Goal: Task Accomplishment & Management: Manage account settings

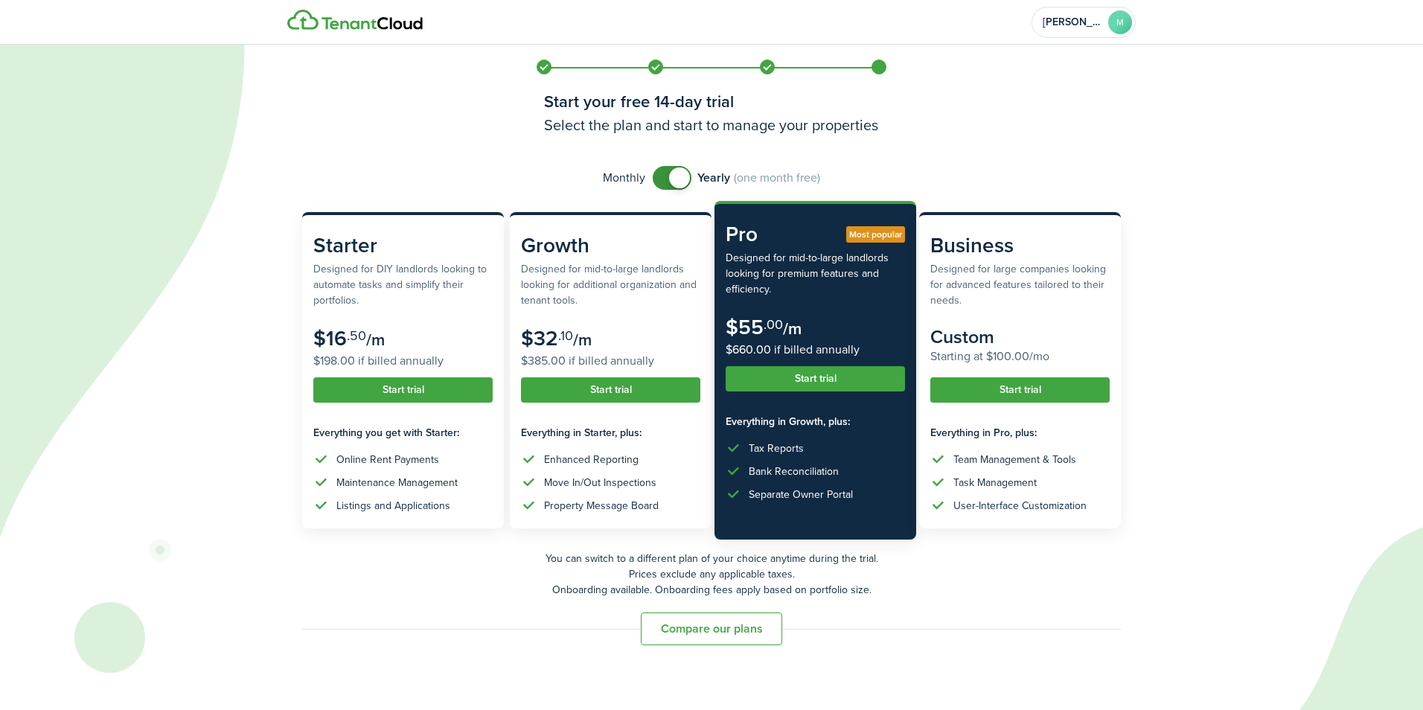
checkbox input "false"
click at [665, 179] on span at bounding box center [672, 178] width 15 height 24
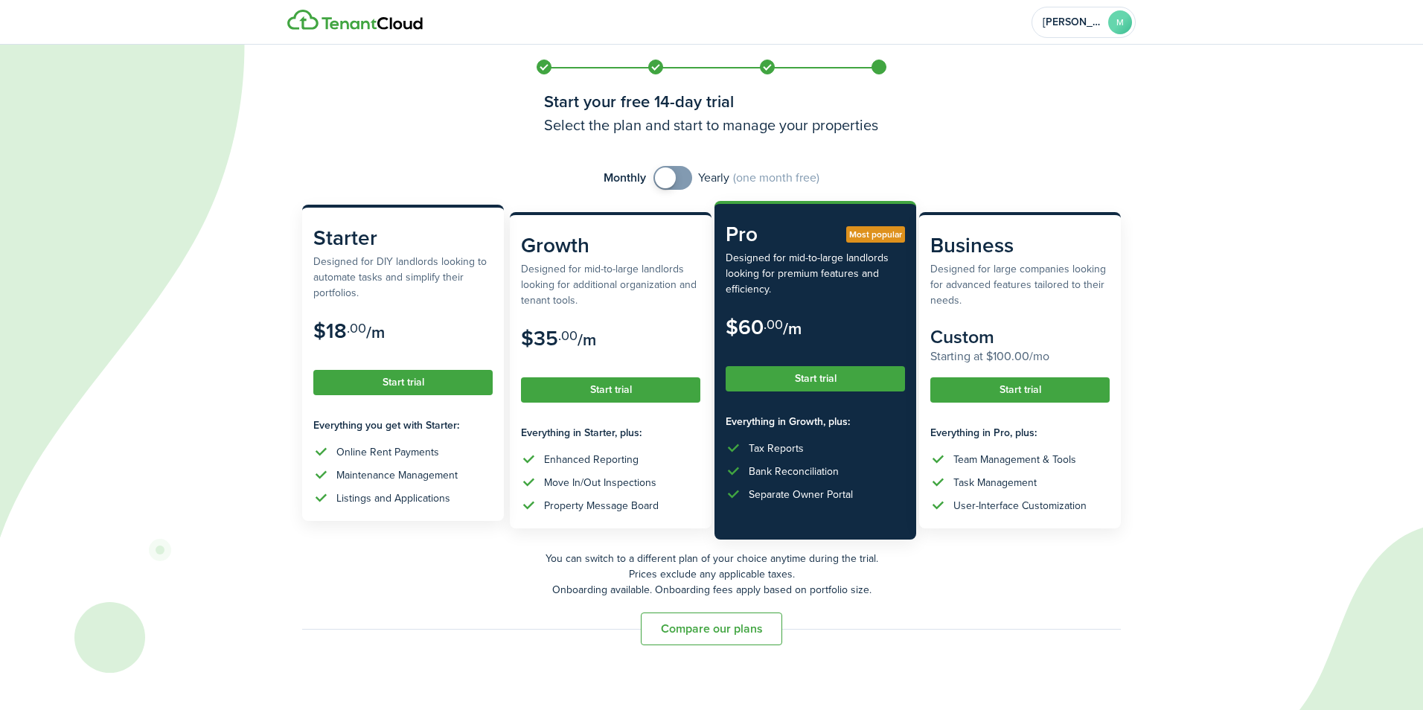
click at [388, 381] on button "Start trial" at bounding box center [402, 382] width 179 height 25
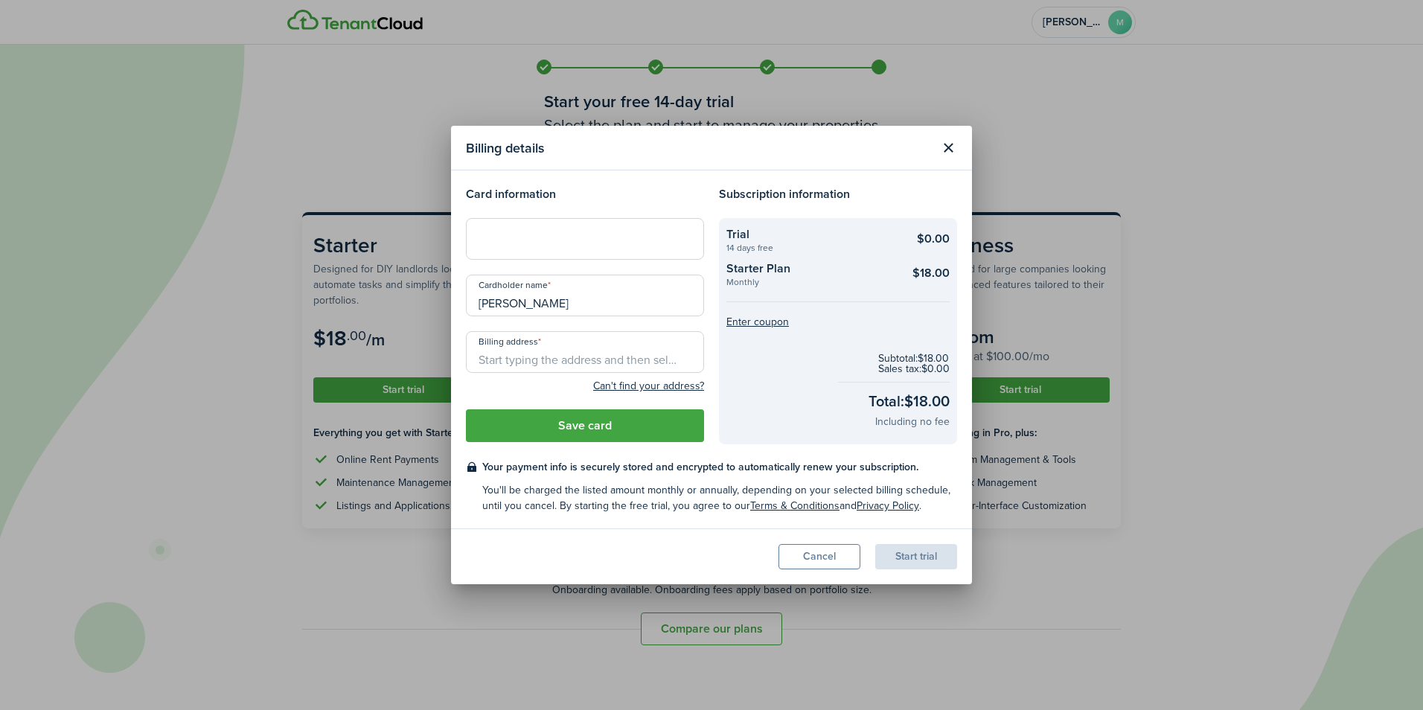
click at [566, 271] on div "Card information Cardholder name [PERSON_NAME] Billing address Can't find your …" at bounding box center [584, 314] width 253 height 259
click at [512, 354] on input "Billing address" at bounding box center [585, 352] width 238 height 42
type input "[STREET_ADDRESS][PERSON_NAME]"
click at [571, 423] on button "Save card" at bounding box center [585, 425] width 238 height 33
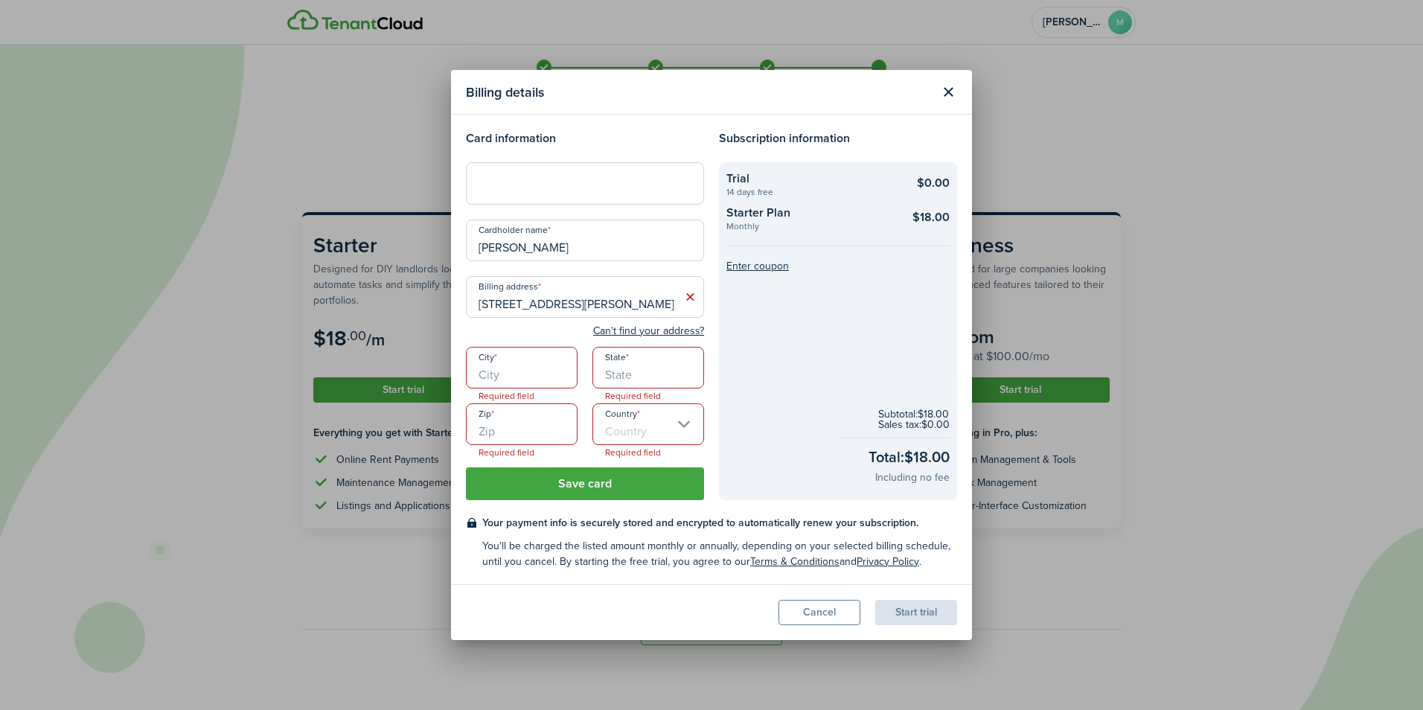
click at [518, 378] on input "City" at bounding box center [522, 368] width 112 height 42
type input "[GEOGRAPHIC_DATA]"
type input "38114"
type input "[GEOGRAPHIC_DATA]"
click at [692, 301] on icon at bounding box center [690, 296] width 16 height 15
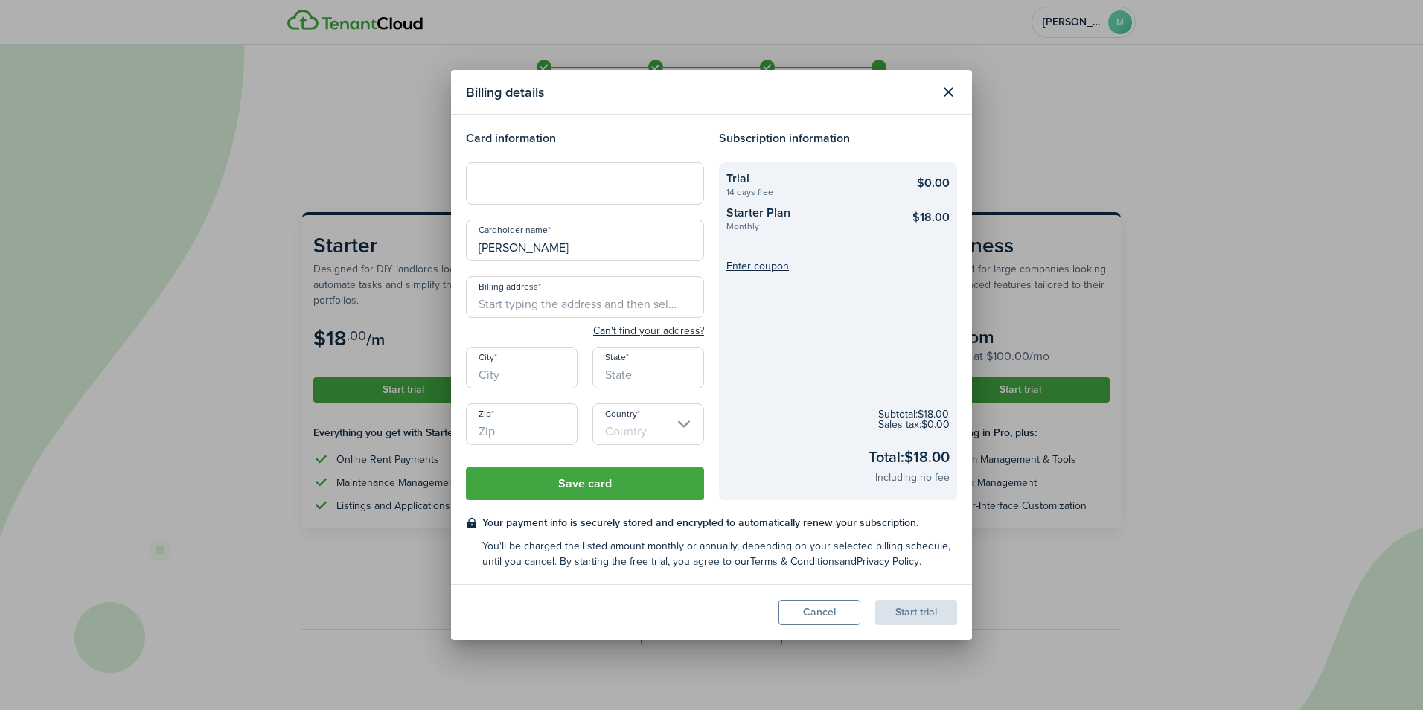
click at [552, 307] on input "Billing address" at bounding box center [585, 297] width 238 height 42
type input "1941 [PERSON_NAME]"
type input "[GEOGRAPHIC_DATA]"
type input "38114"
type input "[GEOGRAPHIC_DATA]"
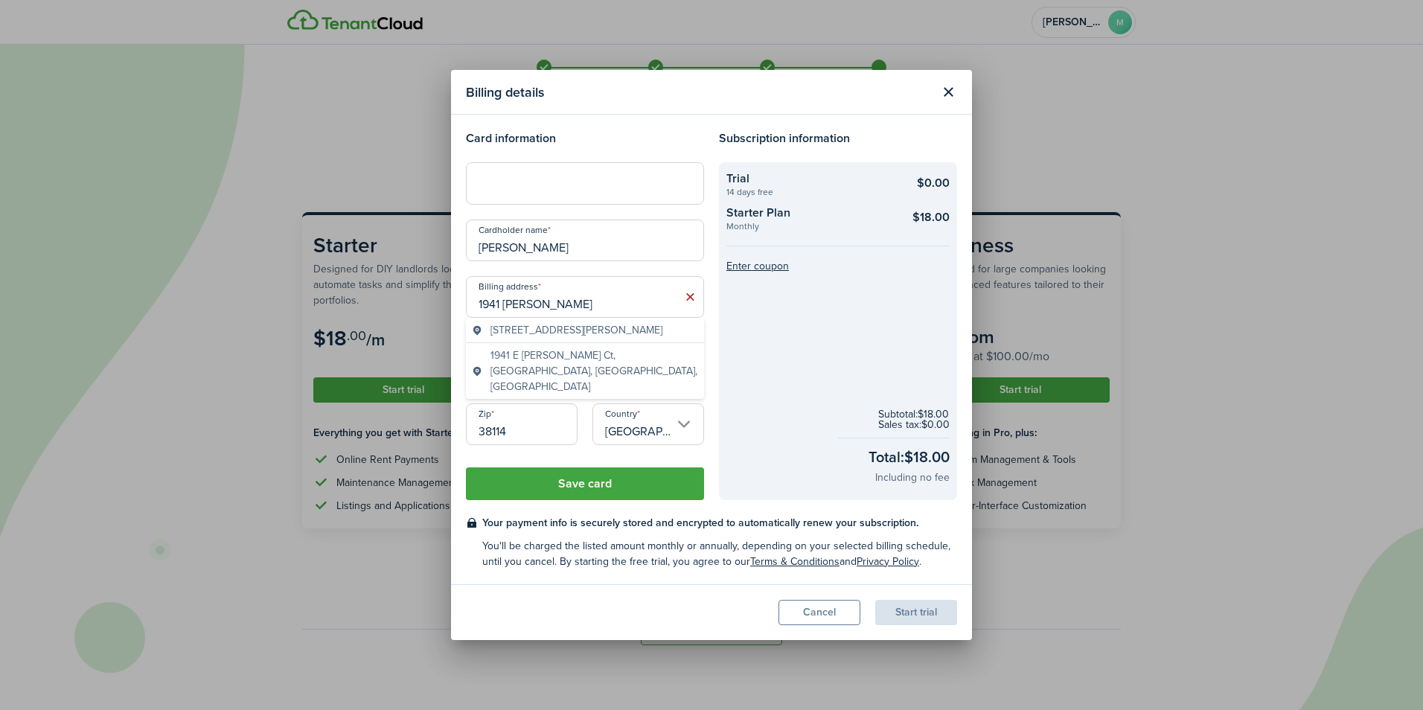
click at [650, 330] on span "[STREET_ADDRESS][PERSON_NAME]" at bounding box center [576, 330] width 172 height 16
type input "[STREET_ADDRESS][PERSON_NAME]"
type input "TN"
click at [641, 479] on button "Save card" at bounding box center [585, 483] width 238 height 33
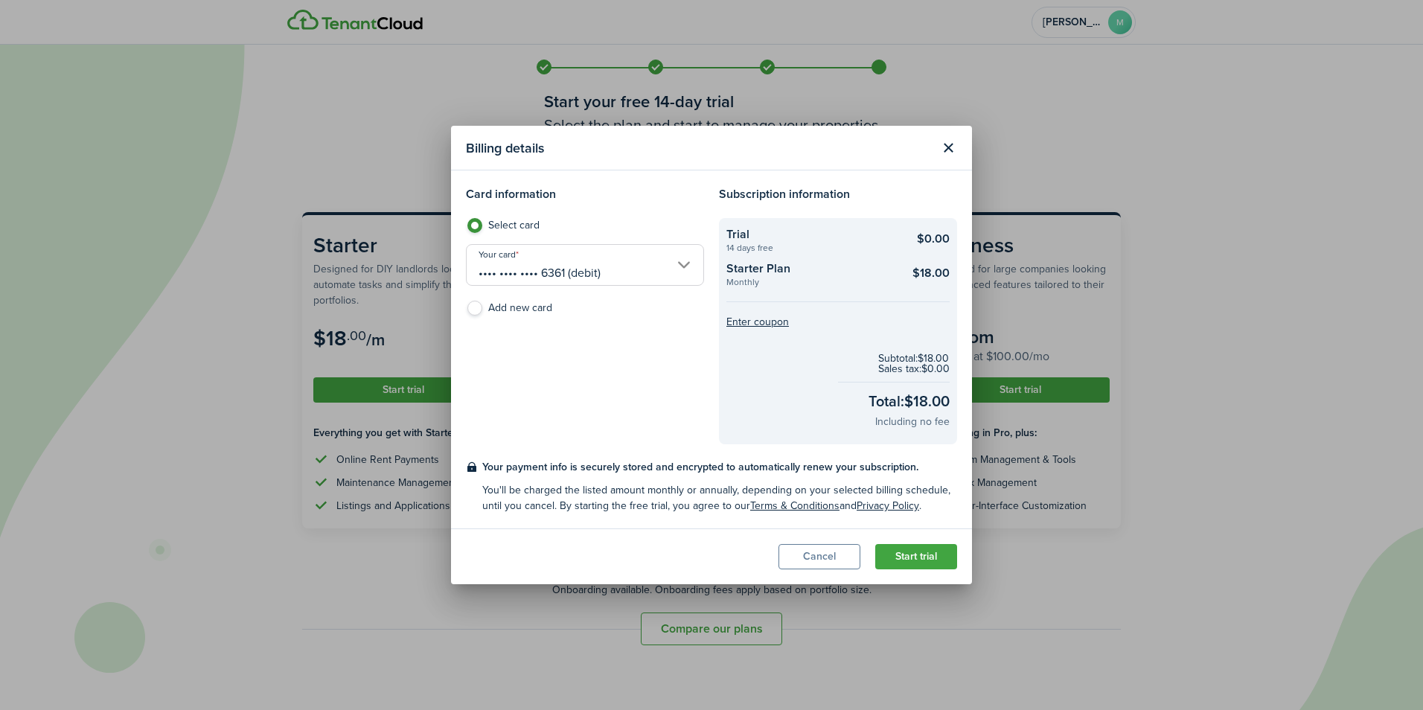
click at [921, 558] on button "Start trial" at bounding box center [916, 556] width 82 height 25
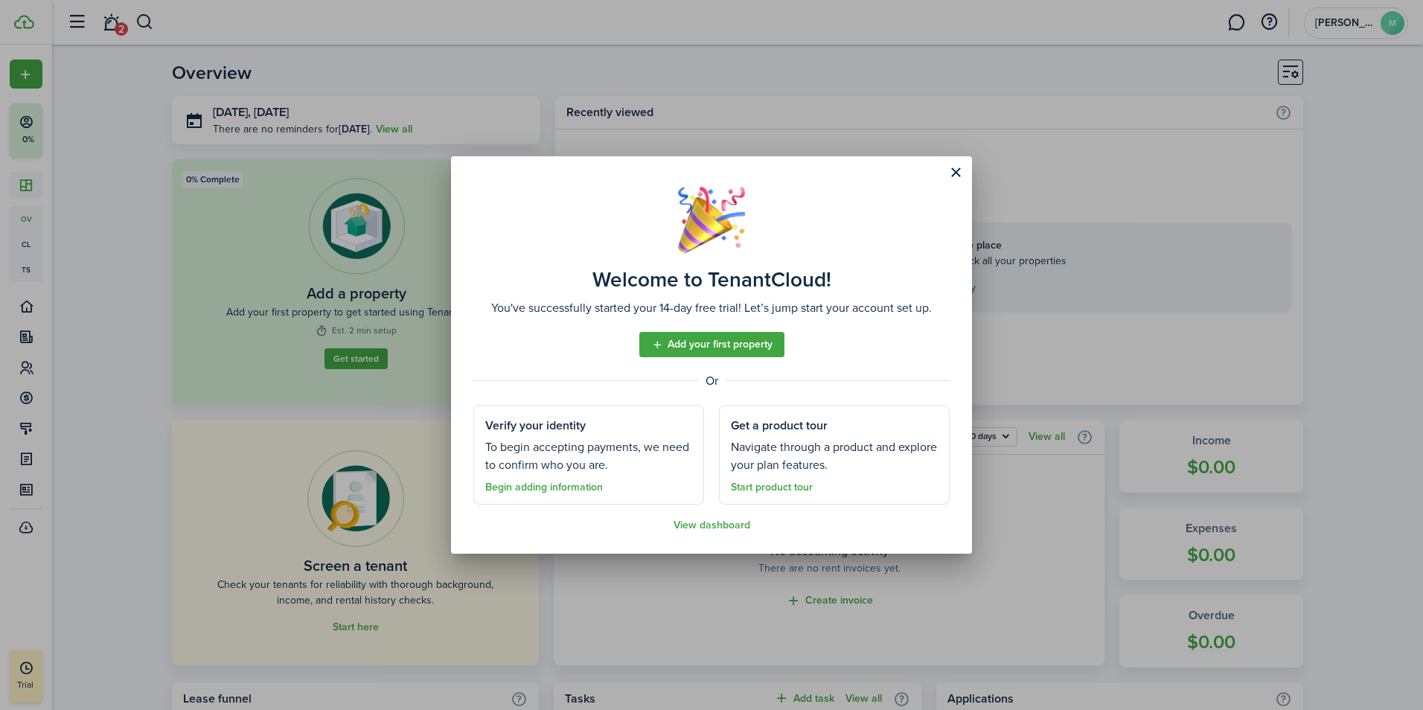
click at [708, 345] on link "Add your first property" at bounding box center [711, 344] width 145 height 25
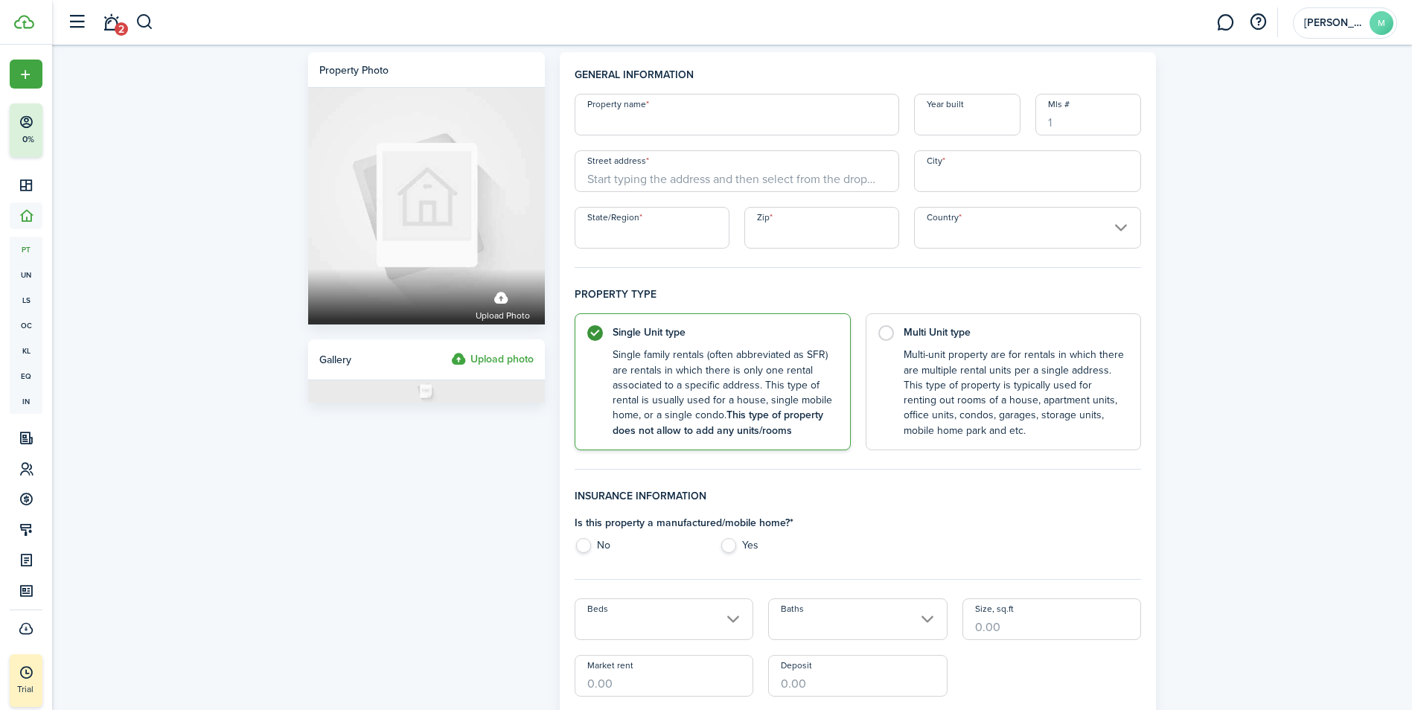
click at [647, 124] on input "Property name" at bounding box center [736, 115] width 324 height 42
click at [624, 173] on input "Street address" at bounding box center [736, 171] width 324 height 42
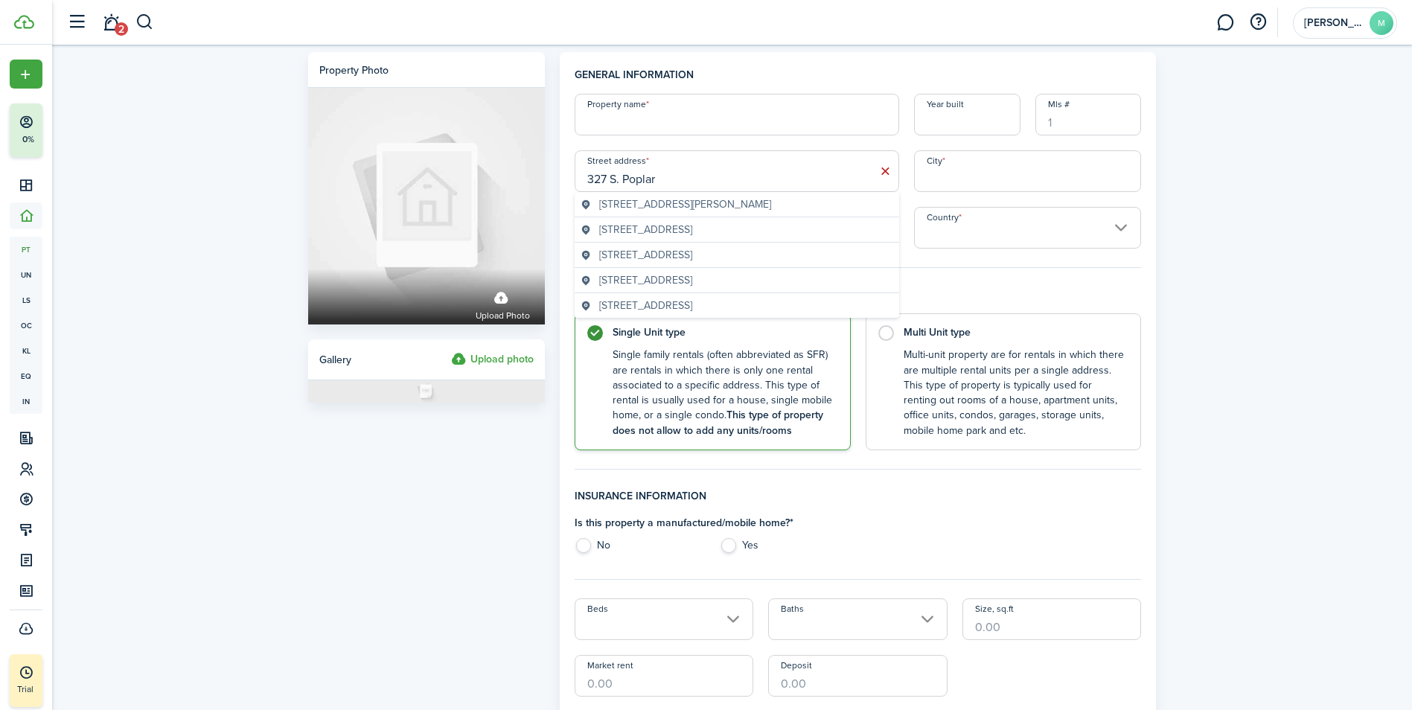
type input "327 S. Poplar"
click at [944, 173] on input "City" at bounding box center [1028, 171] width 228 height 42
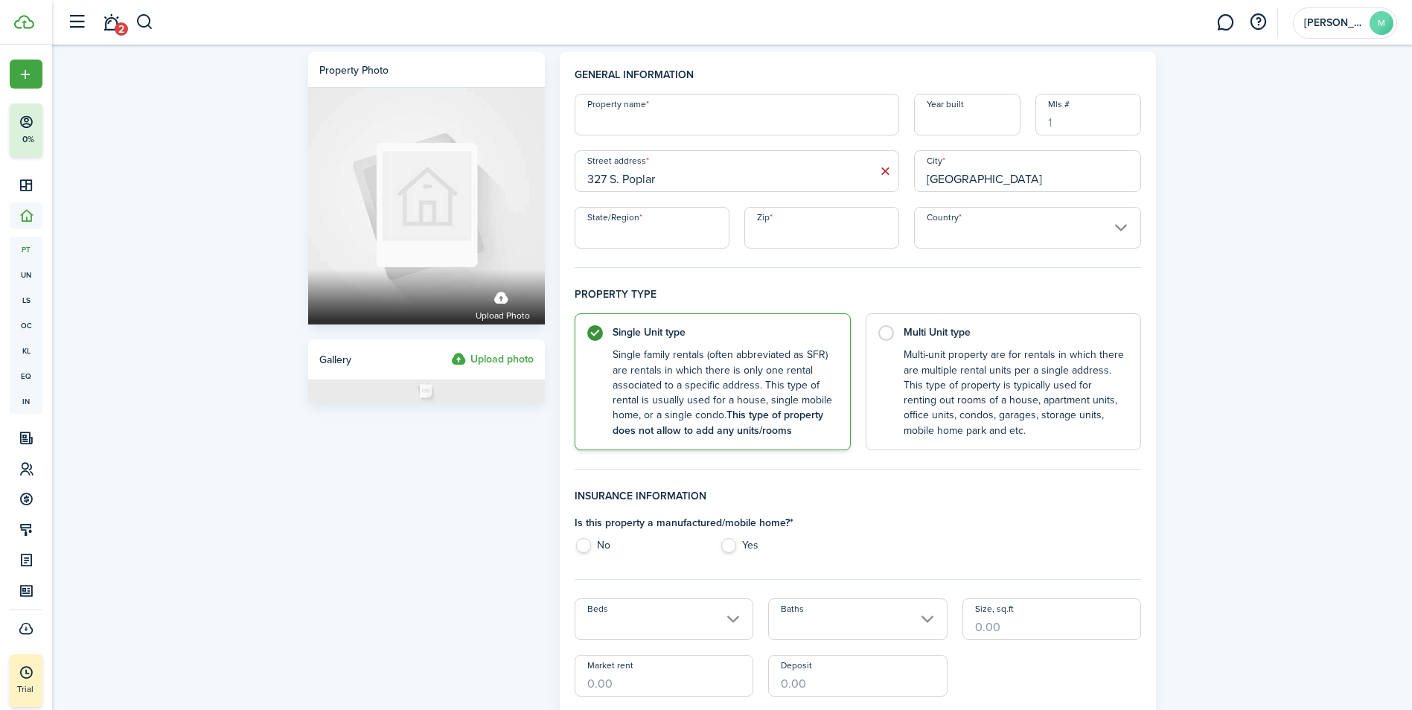
type input "[GEOGRAPHIC_DATA]"
click at [588, 234] on input "State/Region" at bounding box center [651, 228] width 155 height 42
type input "Ms"
click at [816, 237] on input "Zip" at bounding box center [821, 228] width 155 height 42
click at [942, 227] on input "Country" at bounding box center [1028, 228] width 228 height 42
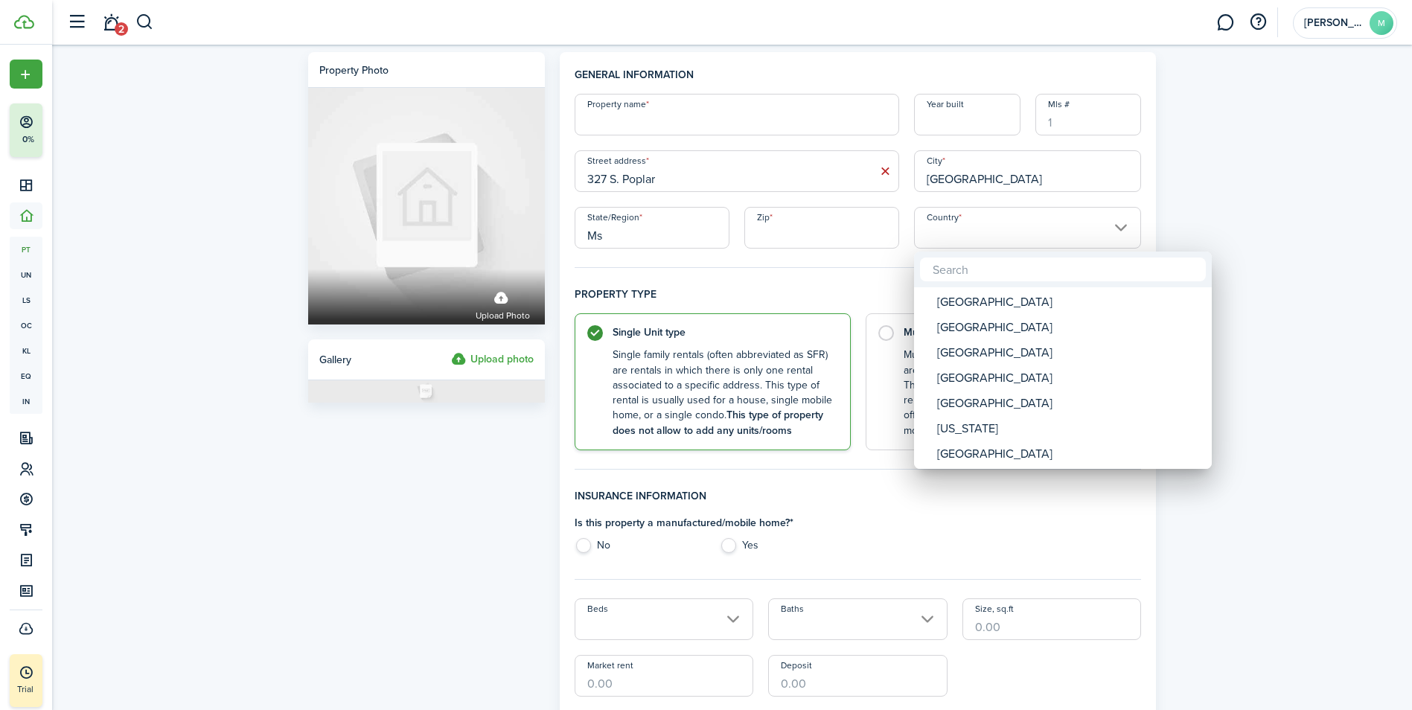
click at [789, 225] on div at bounding box center [706, 355] width 1650 height 948
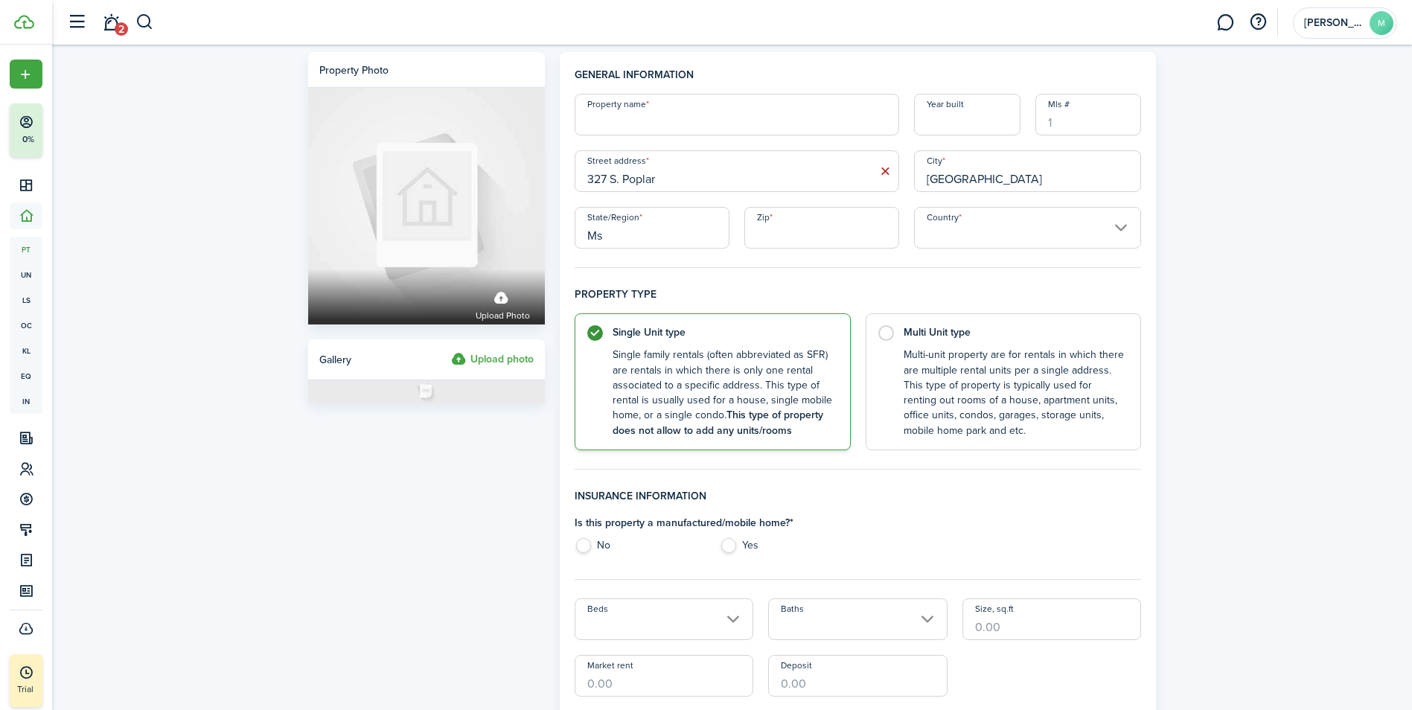
click at [788, 227] on input "Zip" at bounding box center [821, 228] width 155 height 42
click at [976, 231] on input "Country" at bounding box center [1028, 228] width 228 height 42
type input "38701"
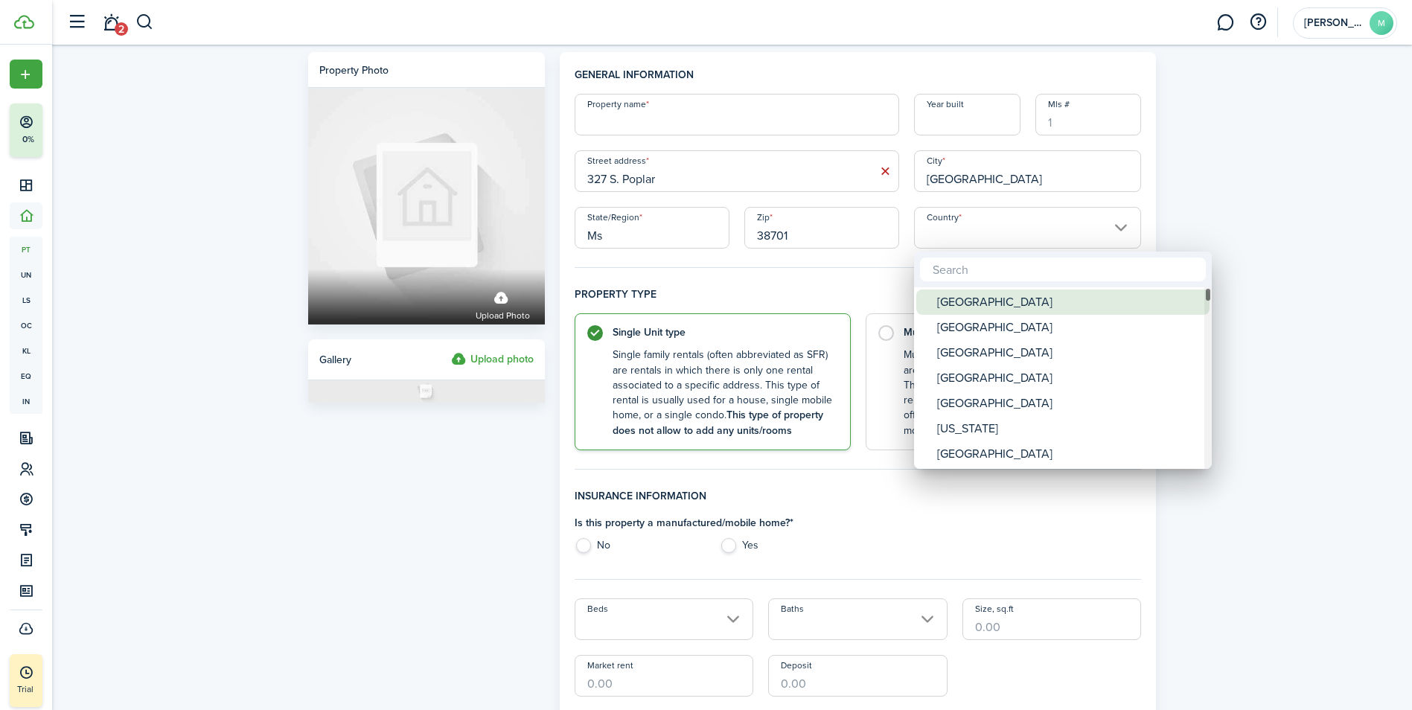
click at [994, 298] on div "[GEOGRAPHIC_DATA]" at bounding box center [1068, 301] width 263 height 25
type input "[GEOGRAPHIC_DATA]"
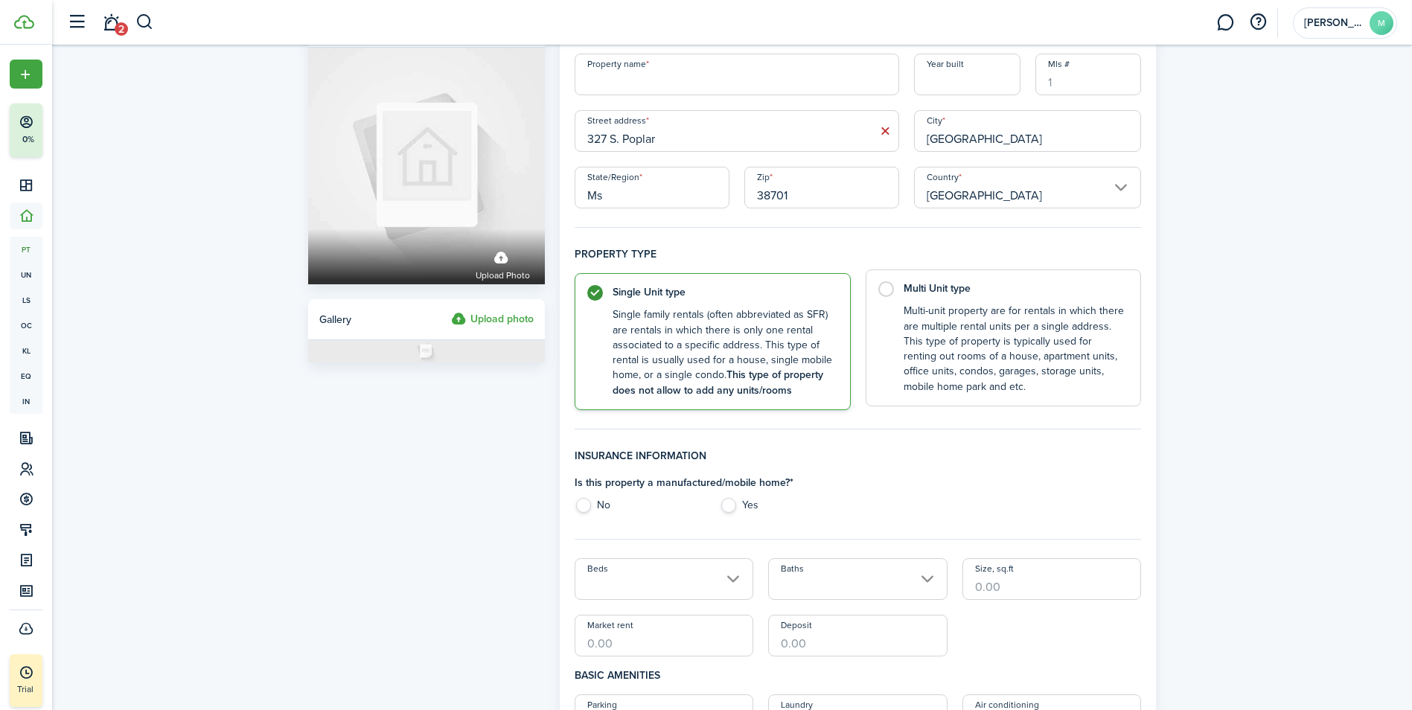
scroll to position [149, 0]
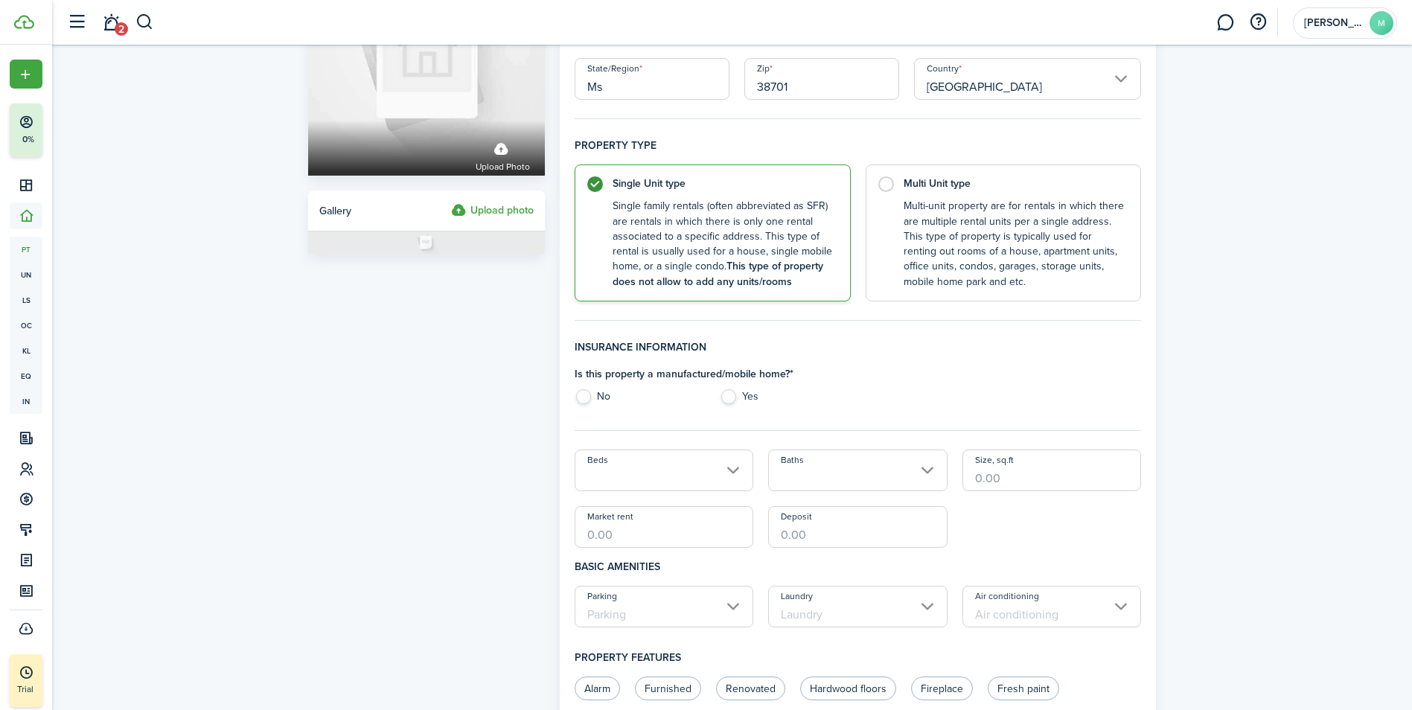
click at [580, 397] on label "No" at bounding box center [639, 400] width 130 height 22
radio input "true"
click at [726, 468] on input "Beds" at bounding box center [663, 470] width 179 height 42
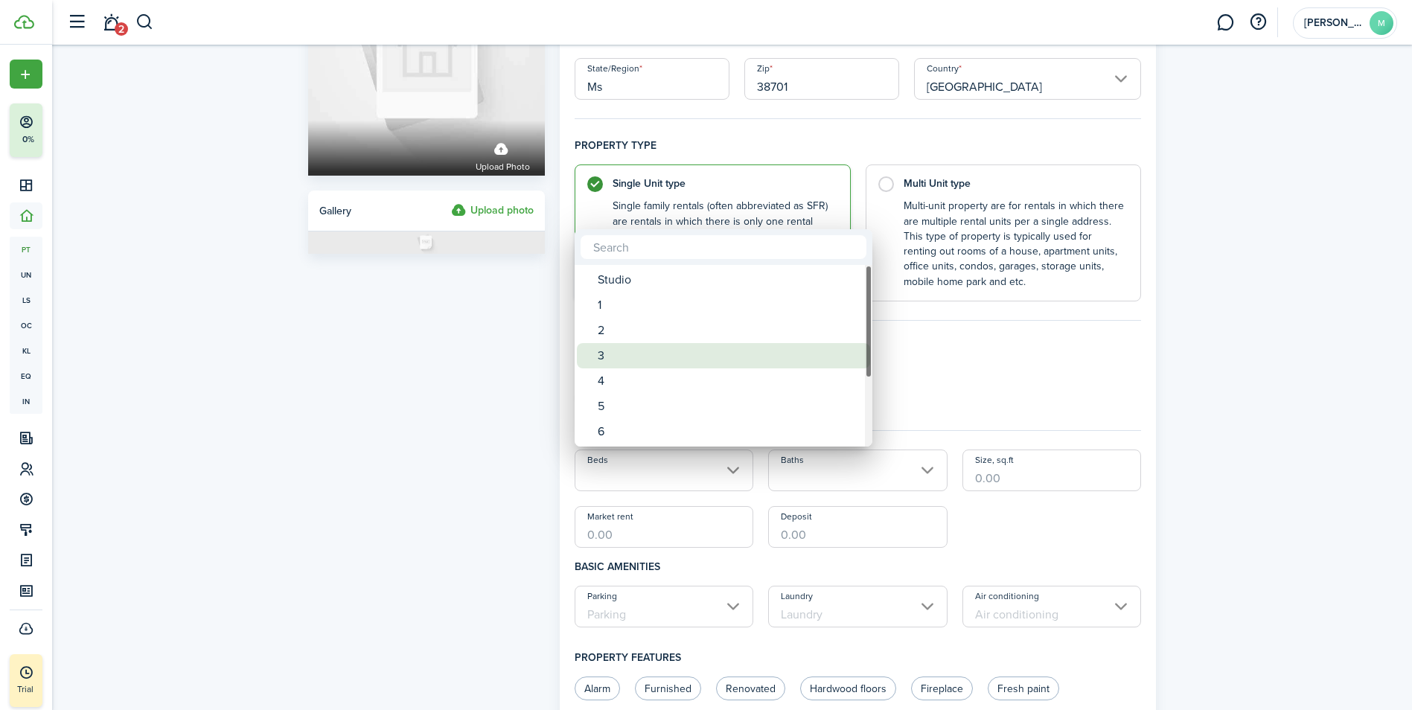
click at [601, 355] on div "3" at bounding box center [729, 355] width 263 height 25
type input "3"
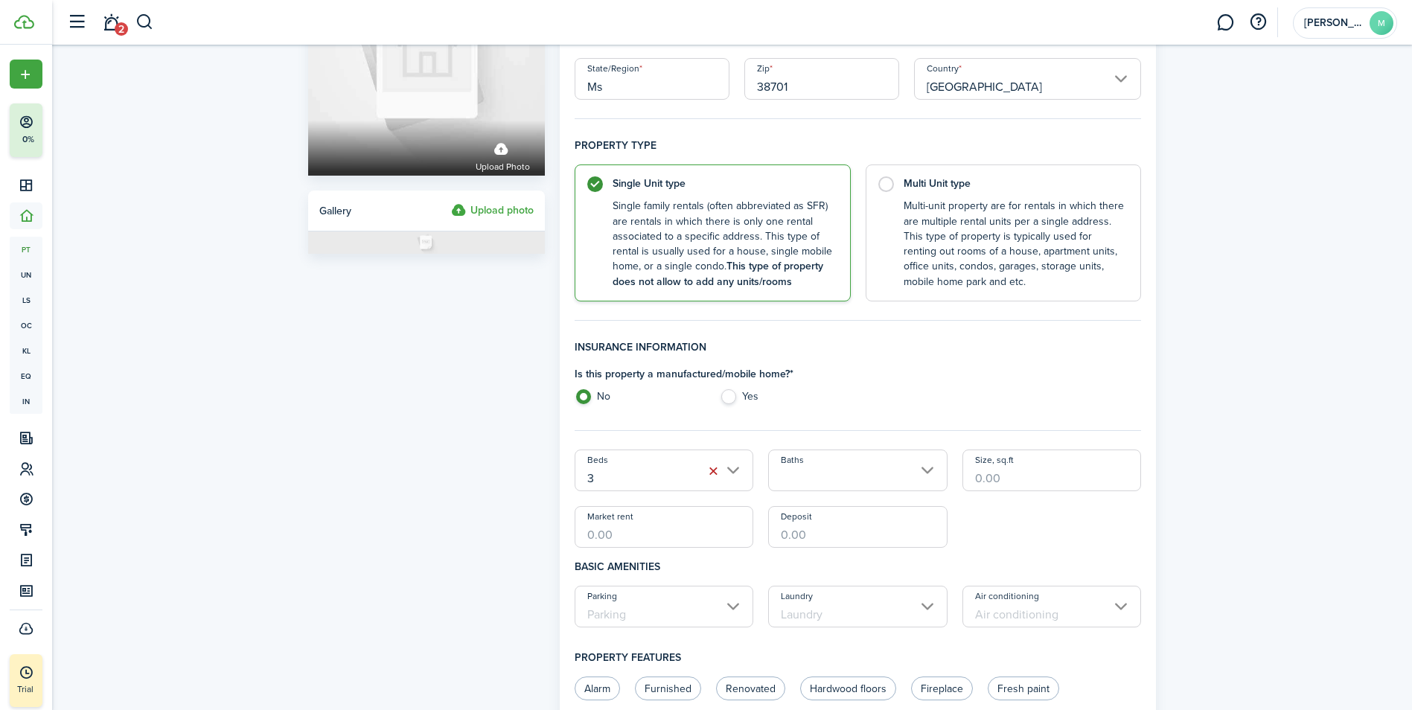
click at [929, 471] on input "Baths" at bounding box center [857, 470] width 179 height 42
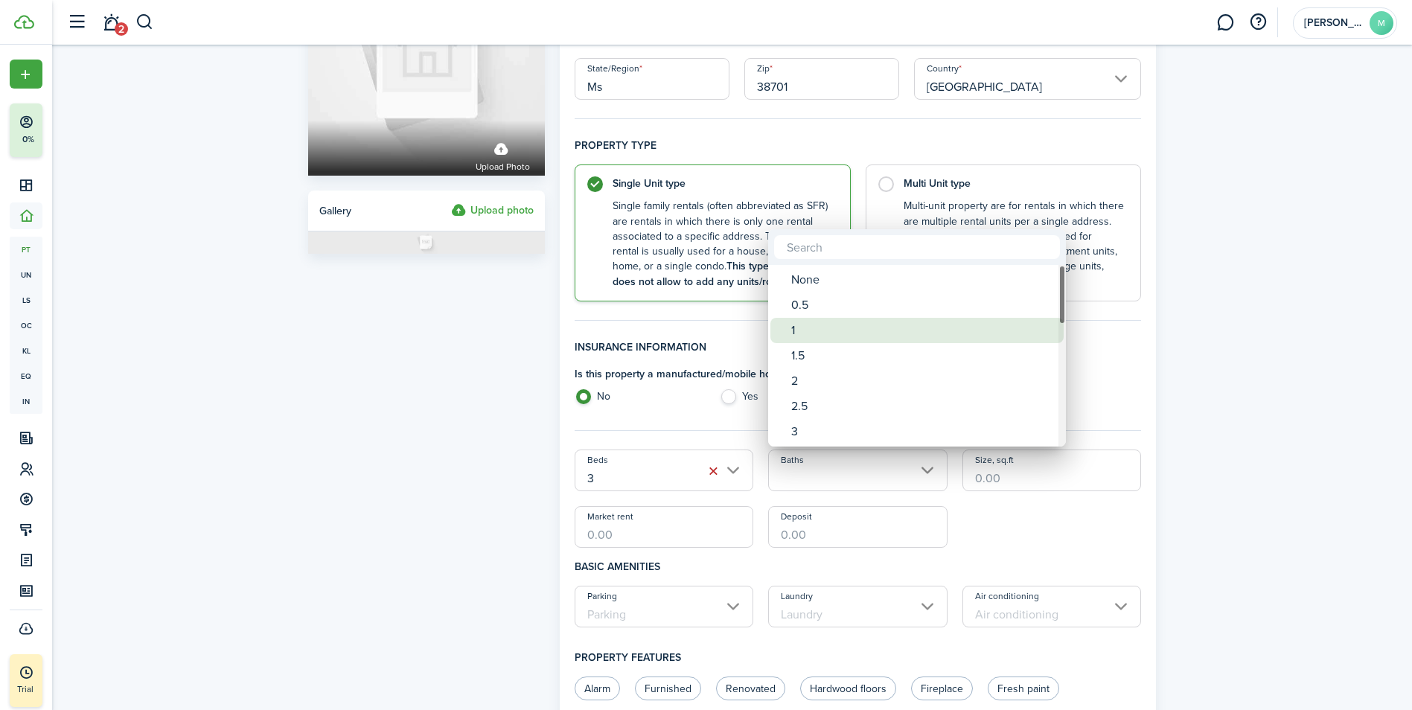
click at [789, 330] on span "Baths" at bounding box center [780, 330] width 21 height 21
type input "1"
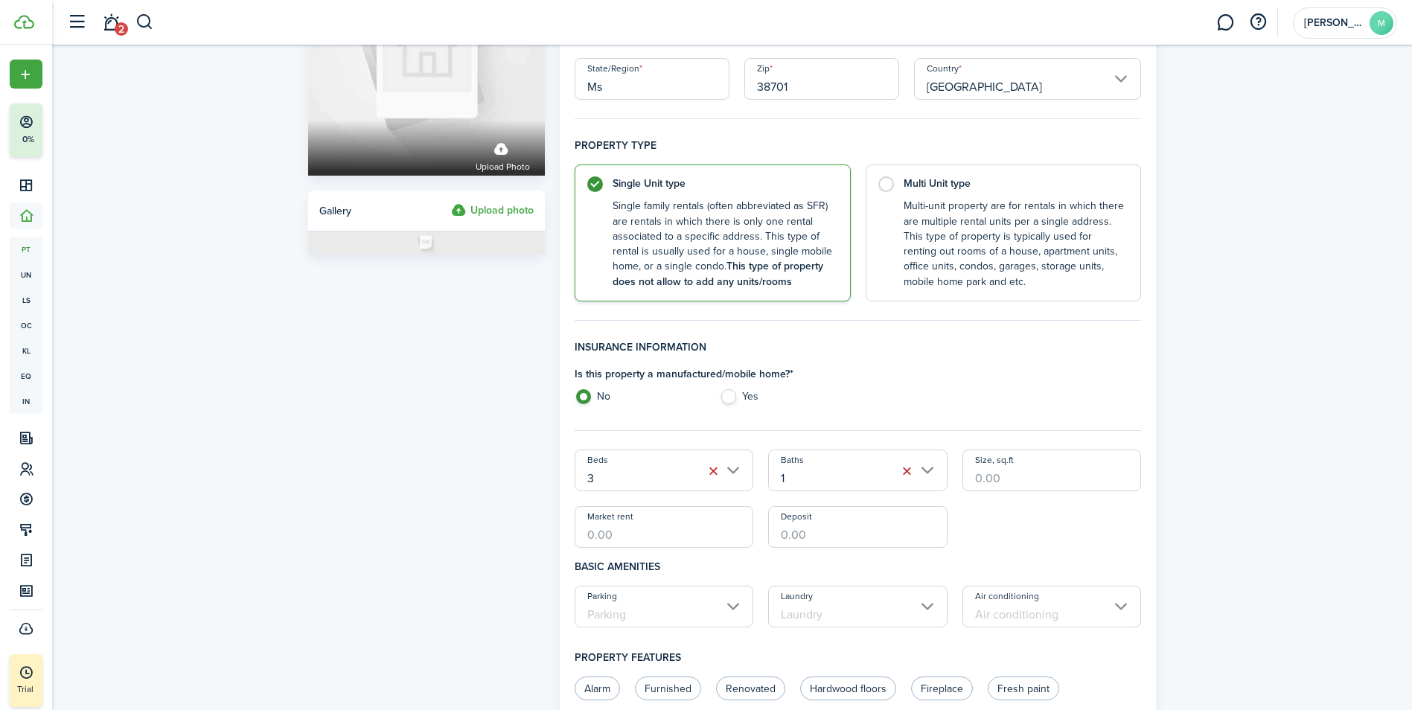
click at [592, 537] on input "Market rent" at bounding box center [663, 527] width 179 height 42
type input "$1,000.00"
click at [810, 539] on input "Deposit" at bounding box center [857, 527] width 179 height 42
type input "$1,000.00"
click at [1002, 549] on h4 "Basic amenities" at bounding box center [857, 567] width 567 height 38
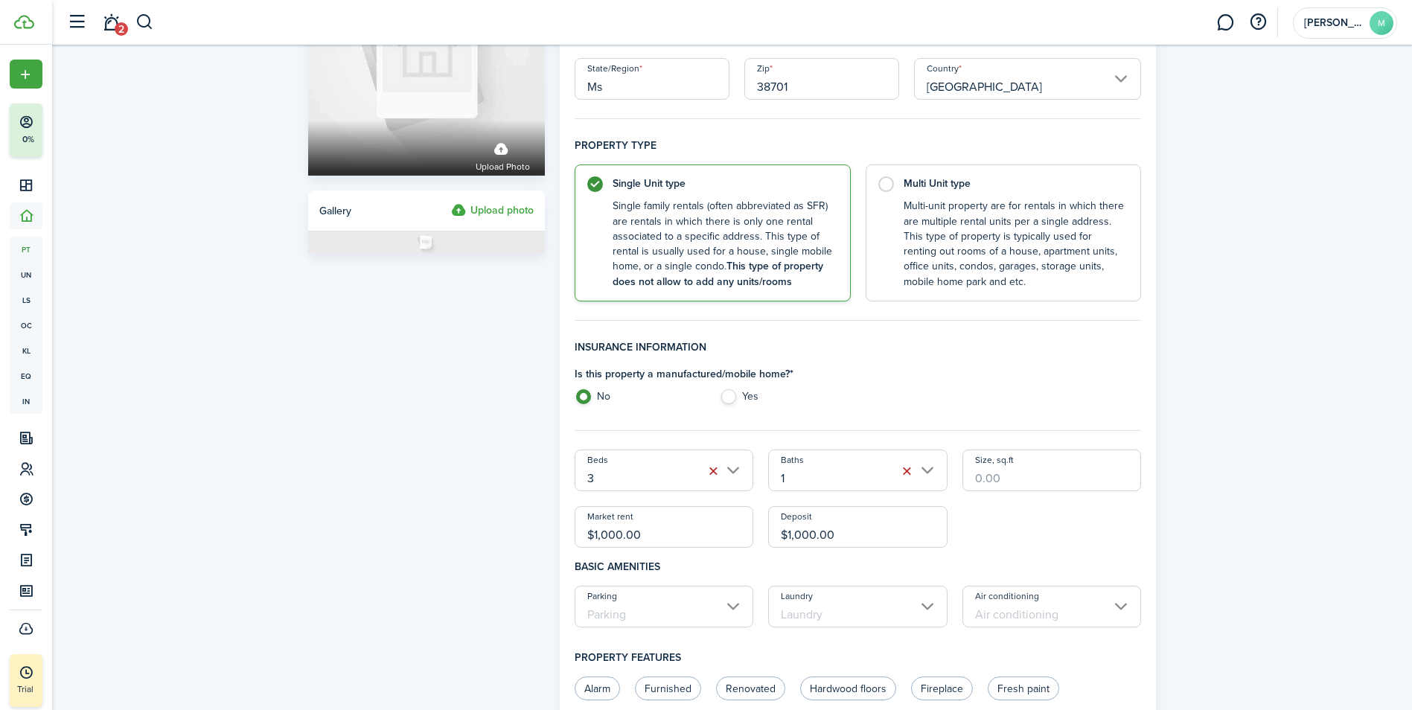
click at [718, 610] on input "Parking" at bounding box center [663, 607] width 179 height 42
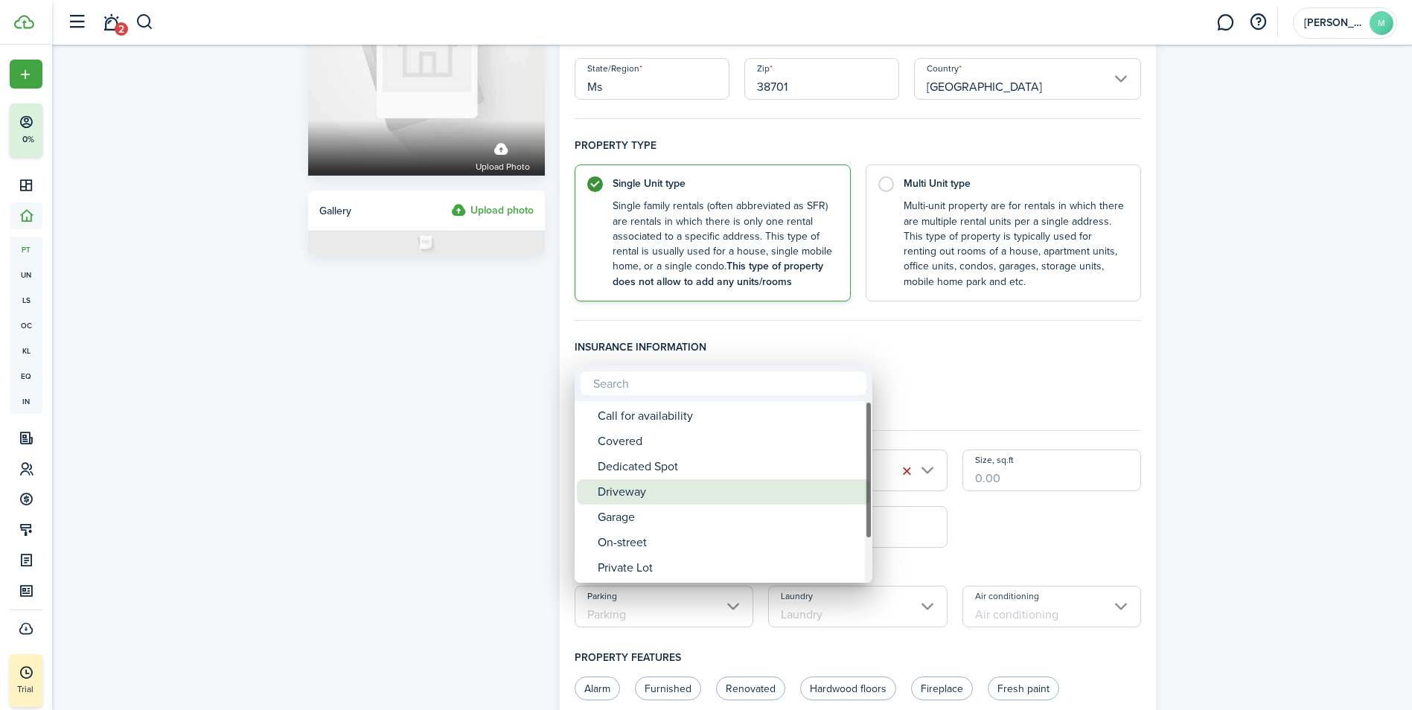
click at [655, 487] on div "Driveway" at bounding box center [729, 491] width 263 height 25
type input "Driveway"
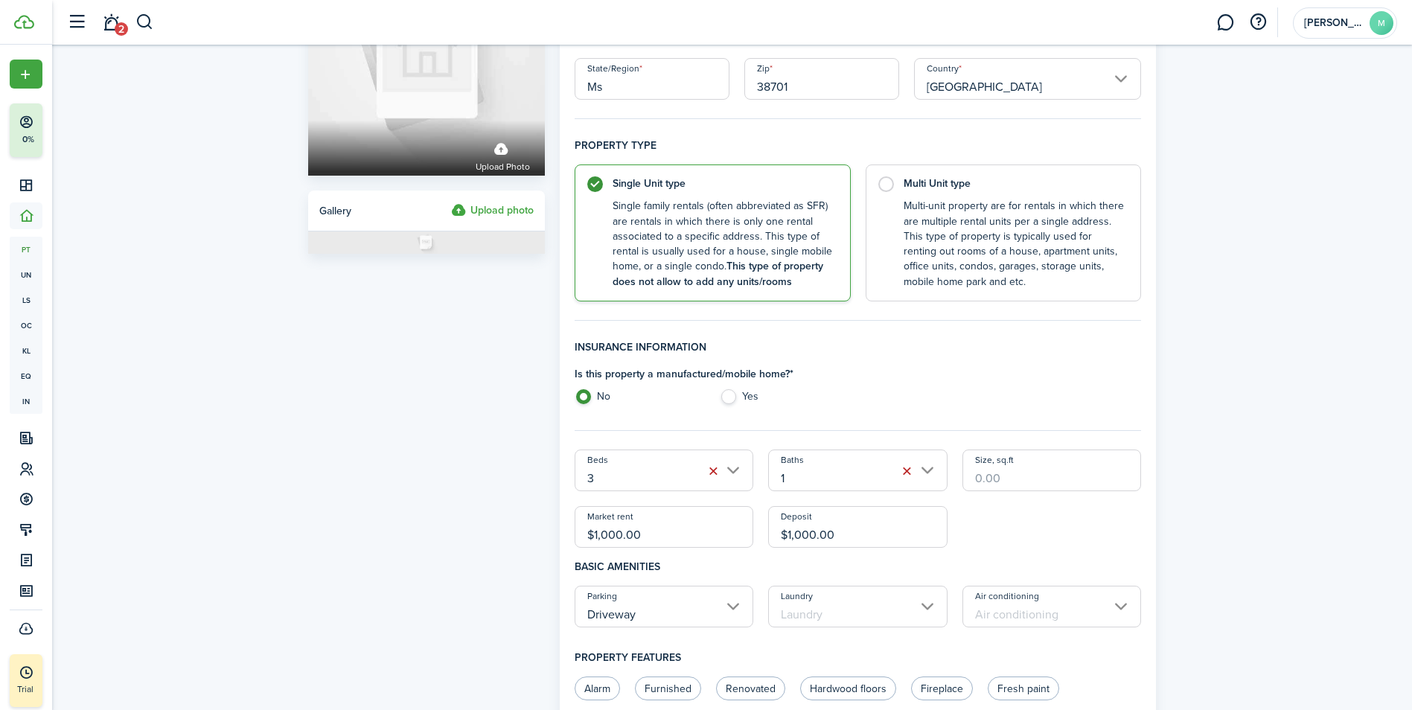
click at [888, 609] on input "Laundry" at bounding box center [857, 607] width 179 height 42
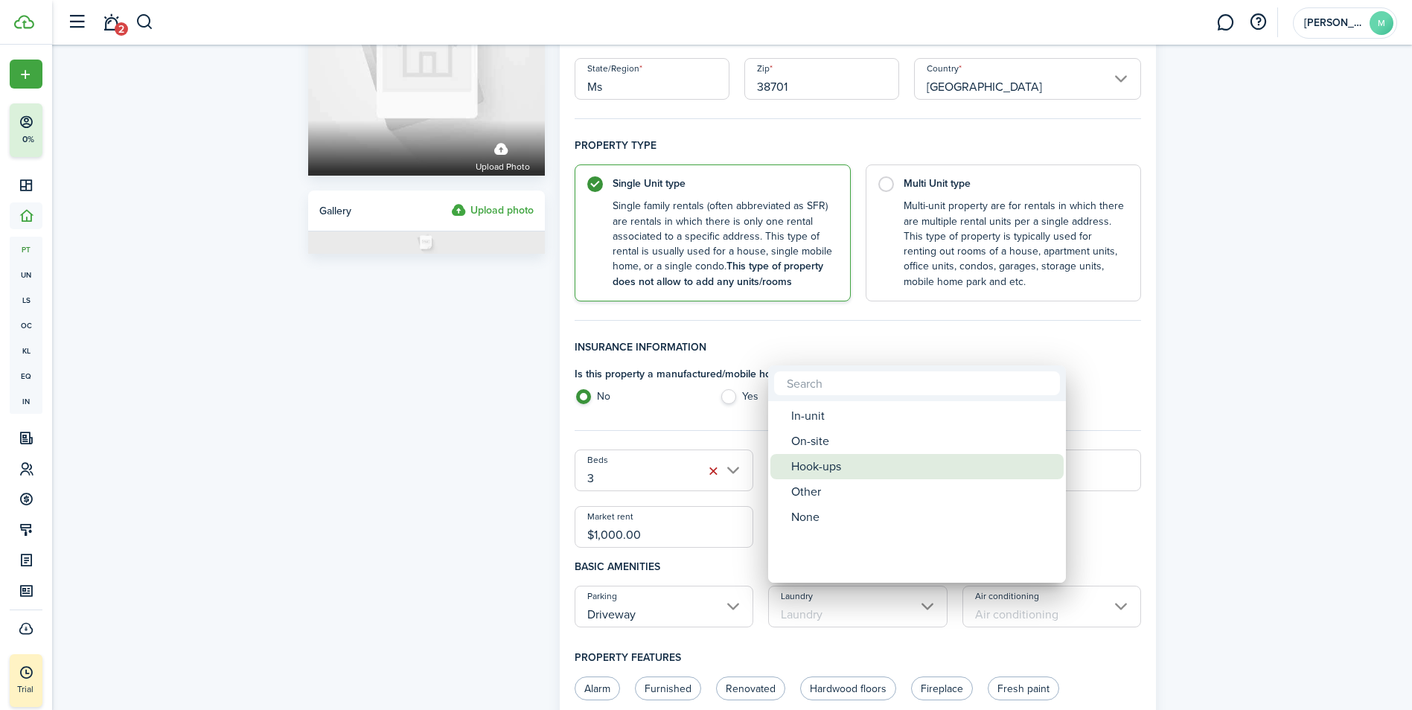
click at [813, 468] on div "Hook-ups" at bounding box center [922, 466] width 263 height 25
type input "Hook-ups"
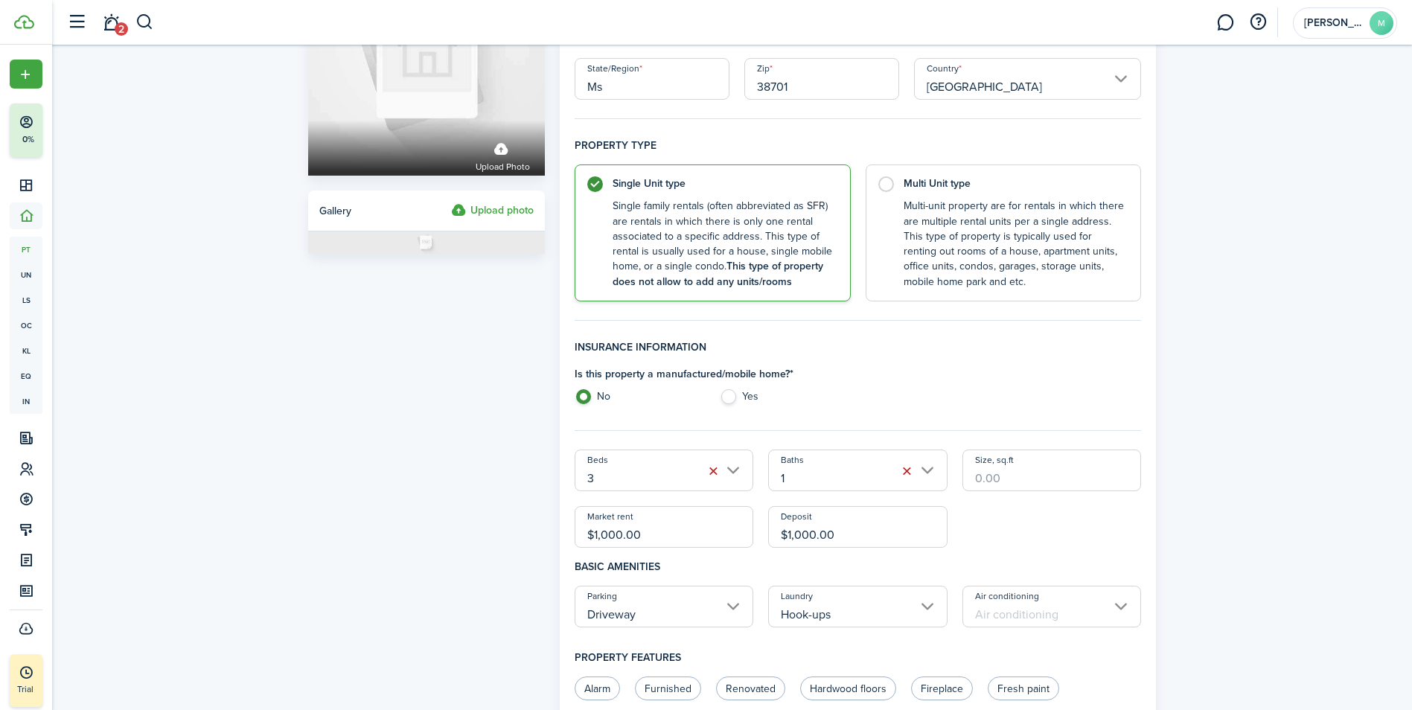
click at [1035, 601] on input "Air conditioning" at bounding box center [1051, 607] width 179 height 42
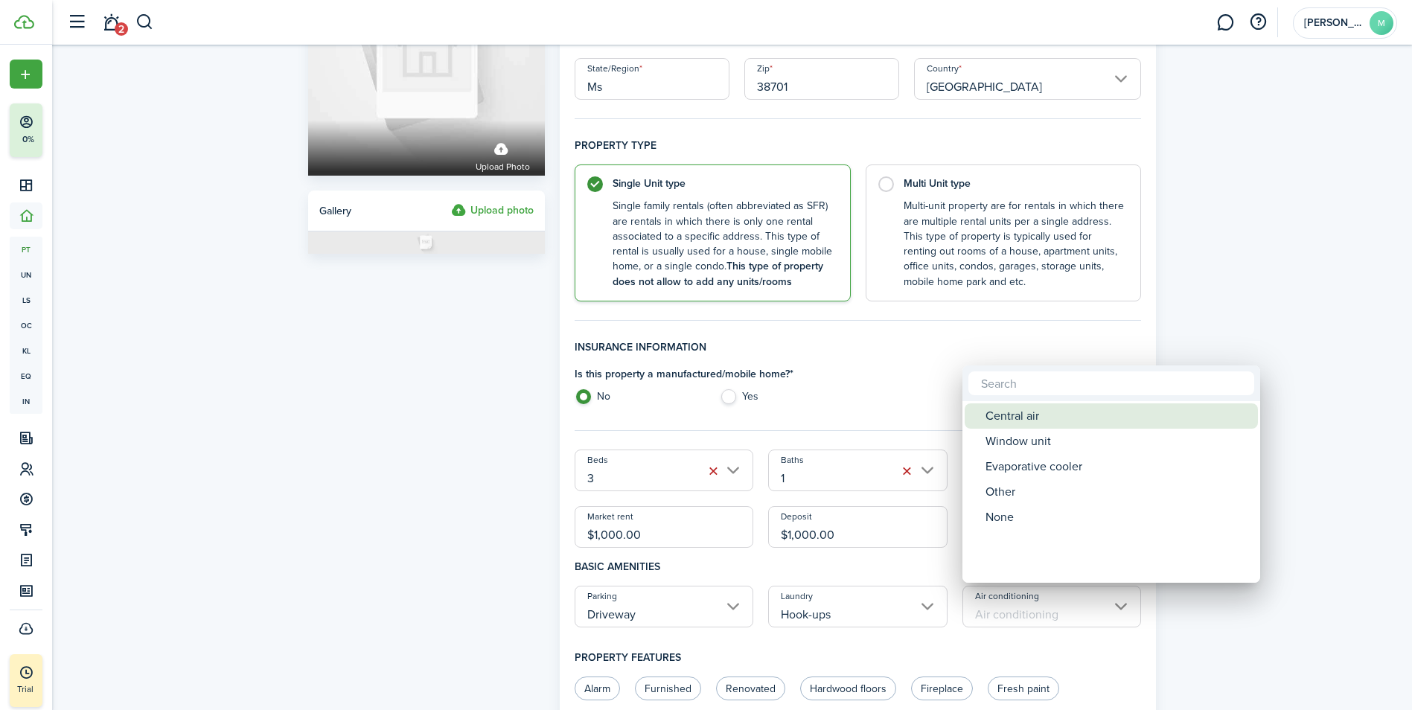
click at [1008, 412] on div "Central air" at bounding box center [1116, 415] width 263 height 25
type input "Central air"
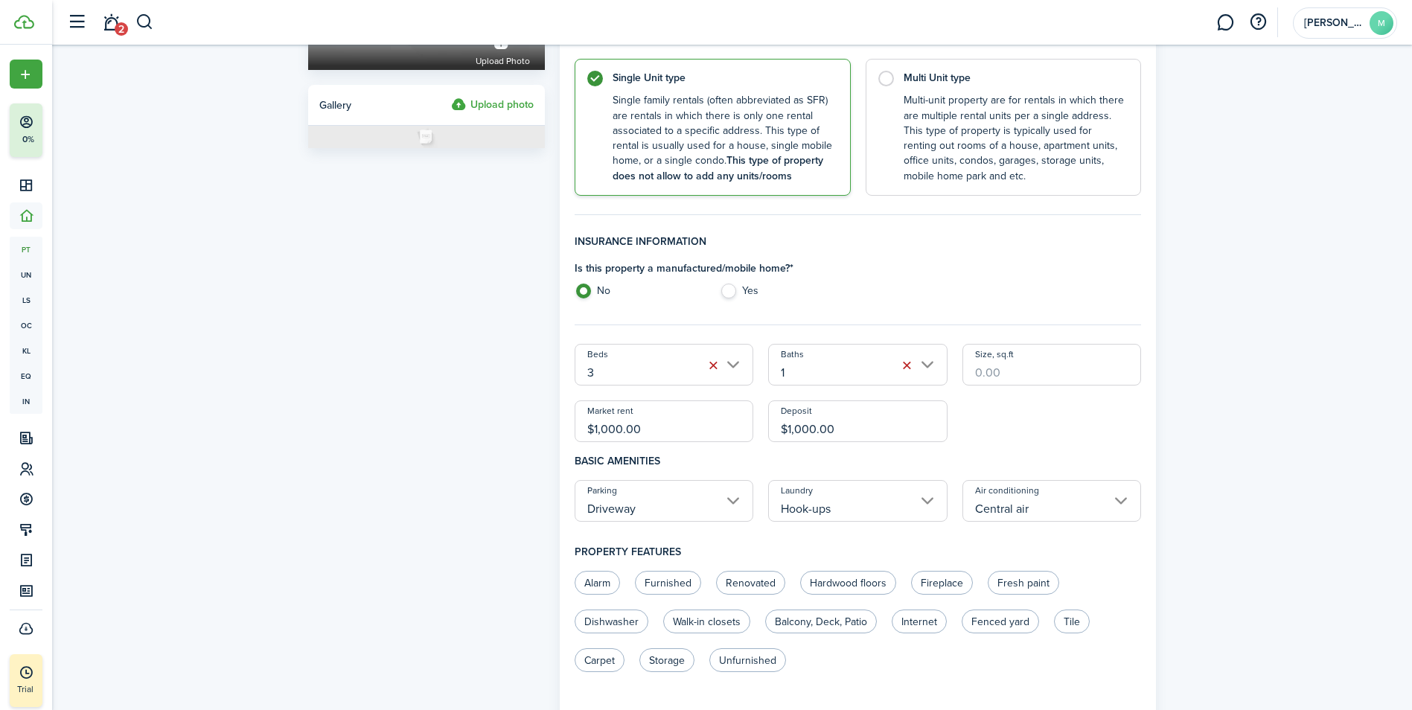
scroll to position [298, 0]
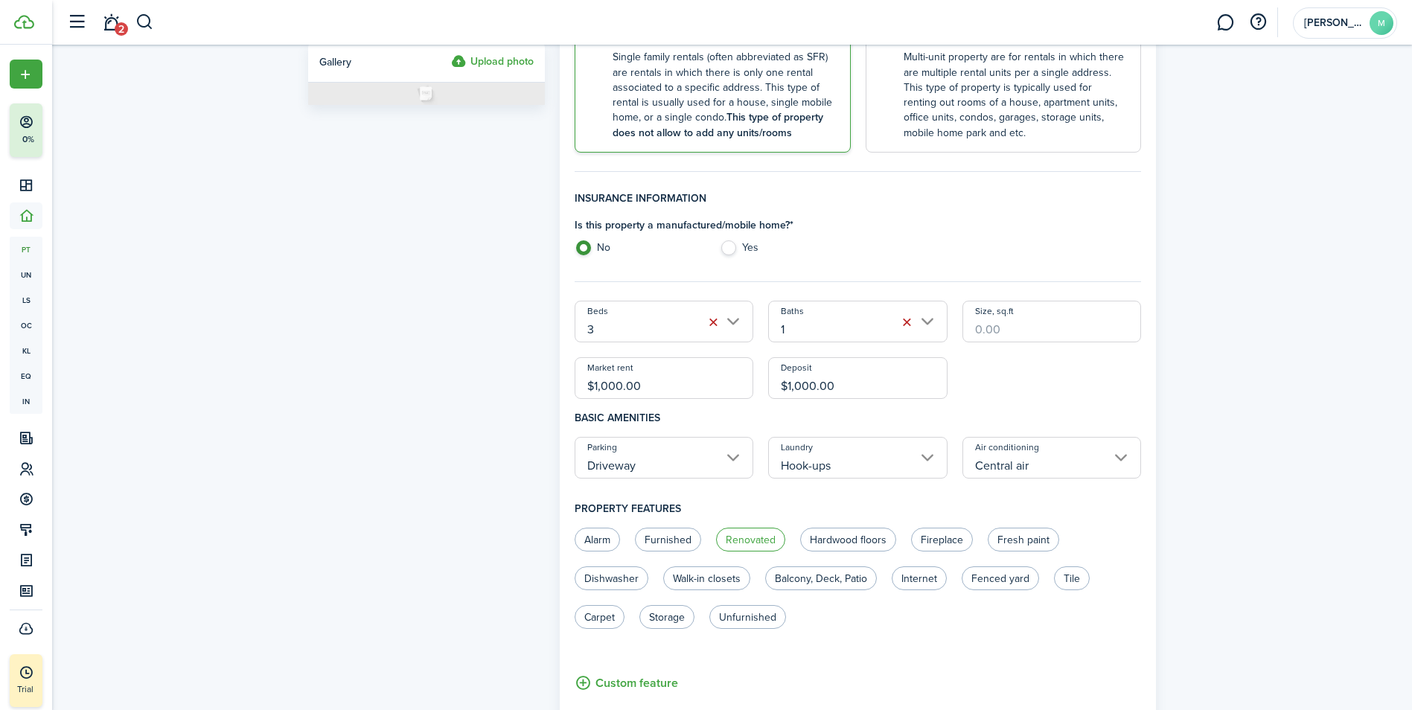
click at [750, 536] on label "Renovated" at bounding box center [750, 540] width 69 height 24
radio input "true"
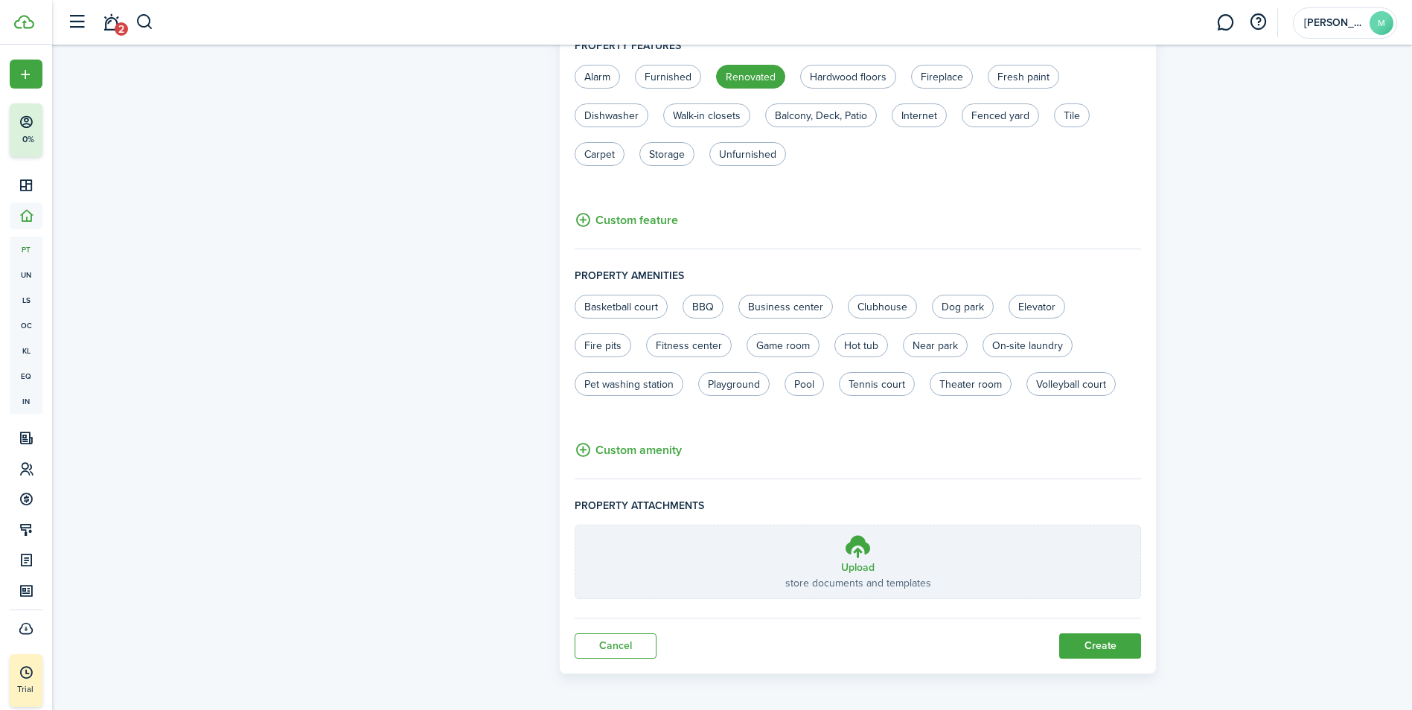
scroll to position [765, 0]
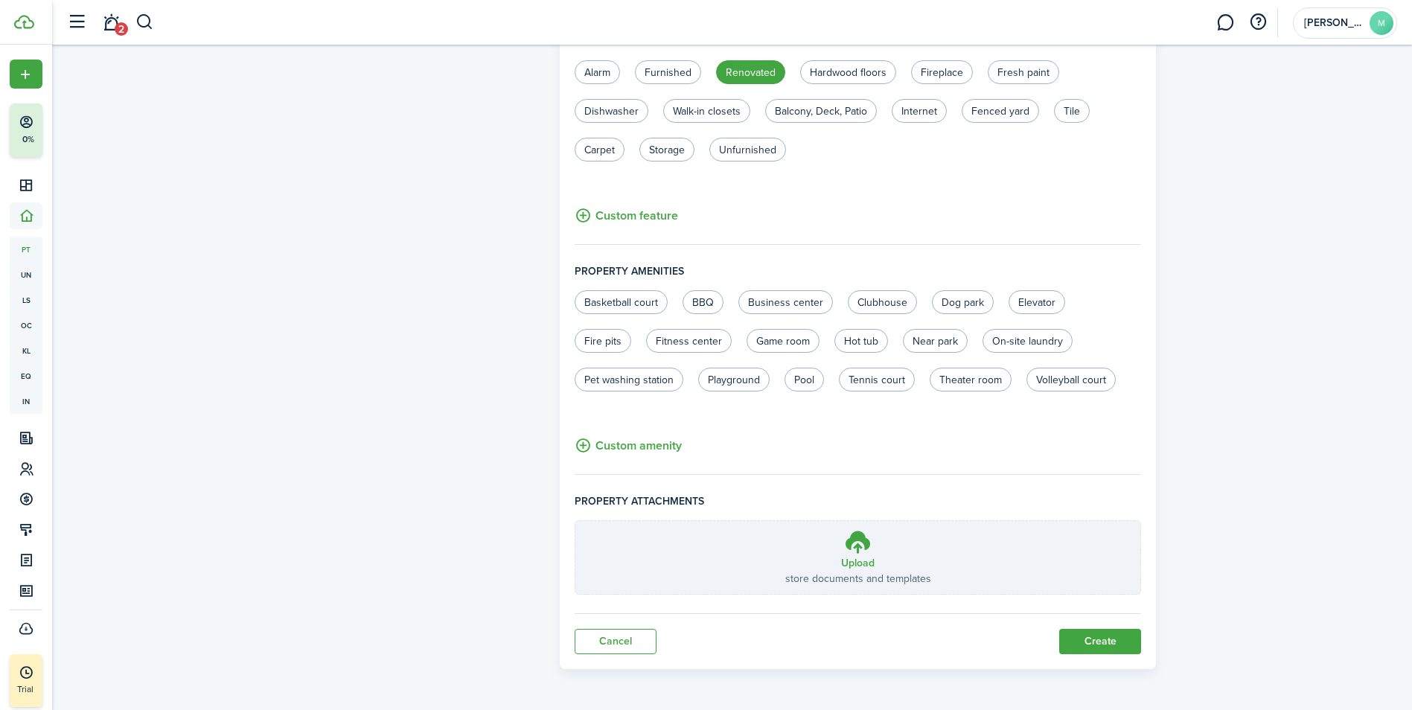
click at [1104, 638] on button "Create" at bounding box center [1100, 641] width 82 height 25
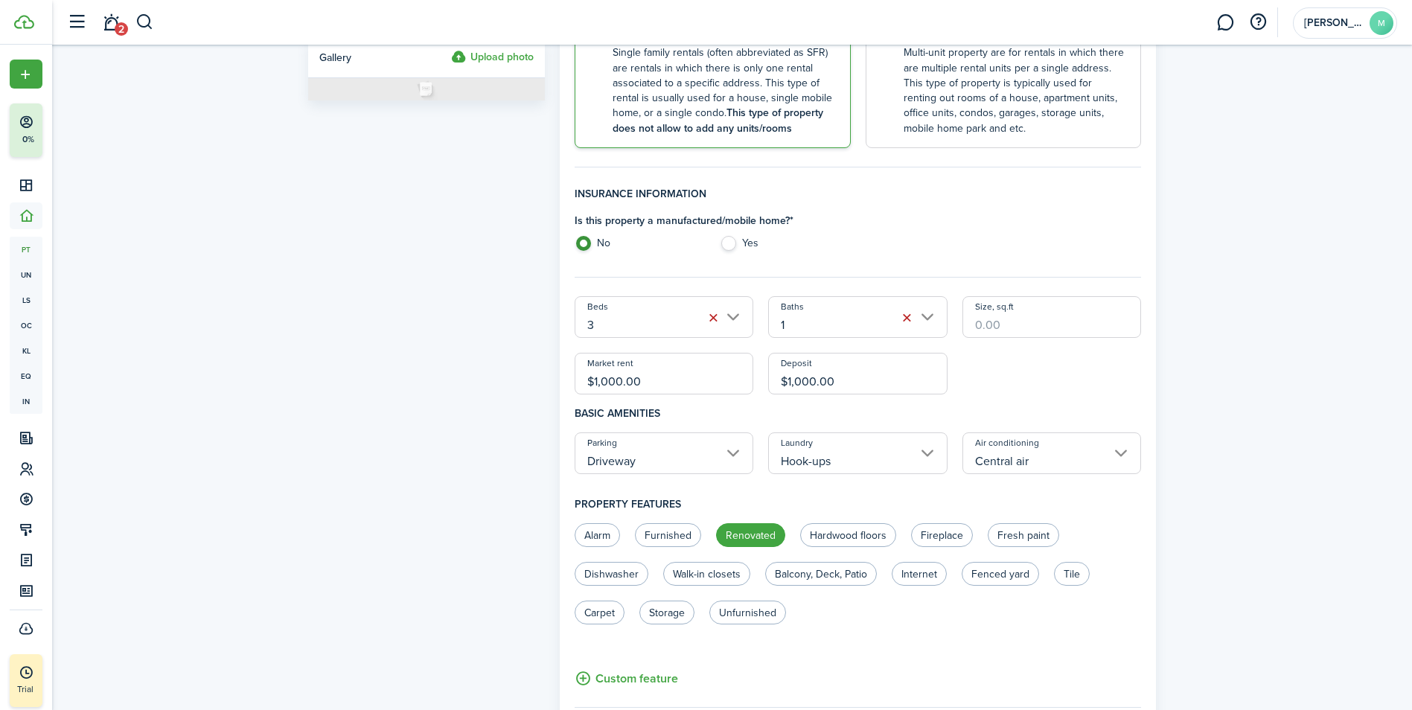
scroll to position [0, 0]
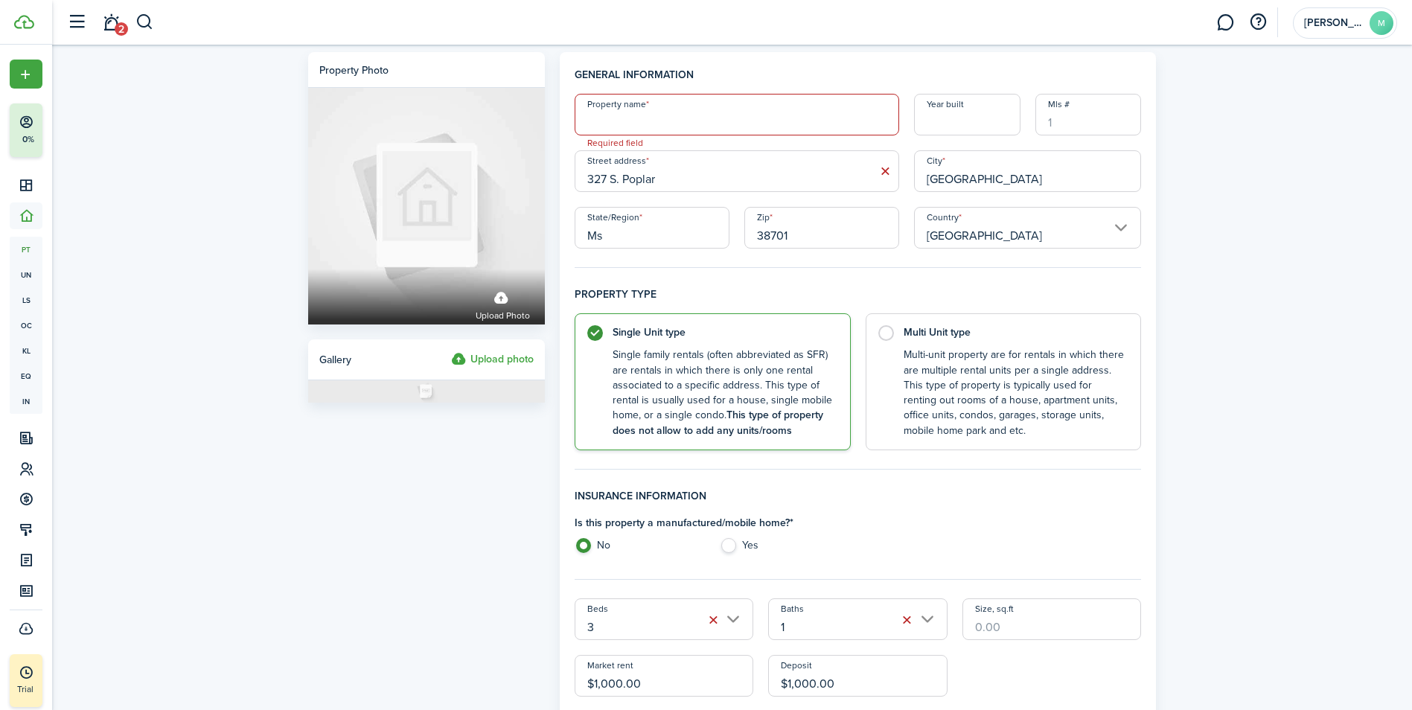
click at [669, 108] on input "Property name" at bounding box center [736, 115] width 324 height 42
type input "327S. Poplar"
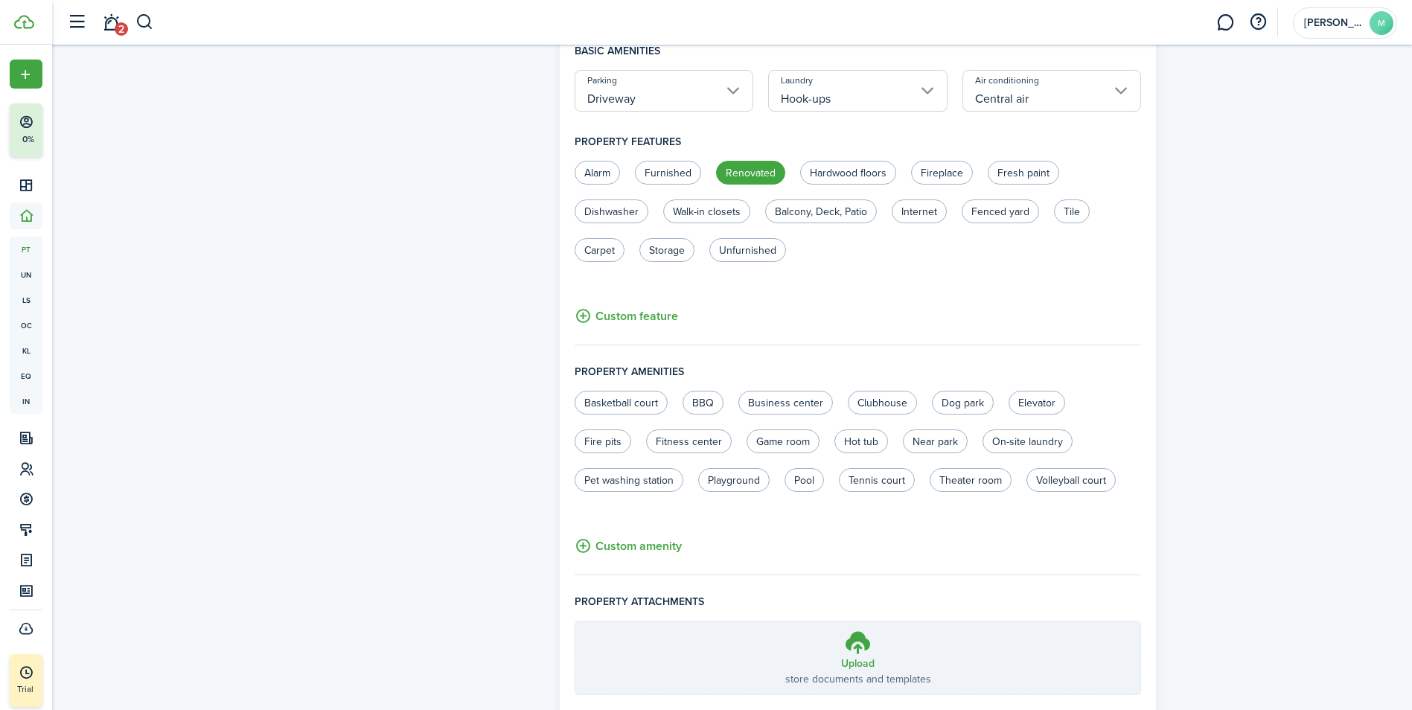
scroll to position [765, 0]
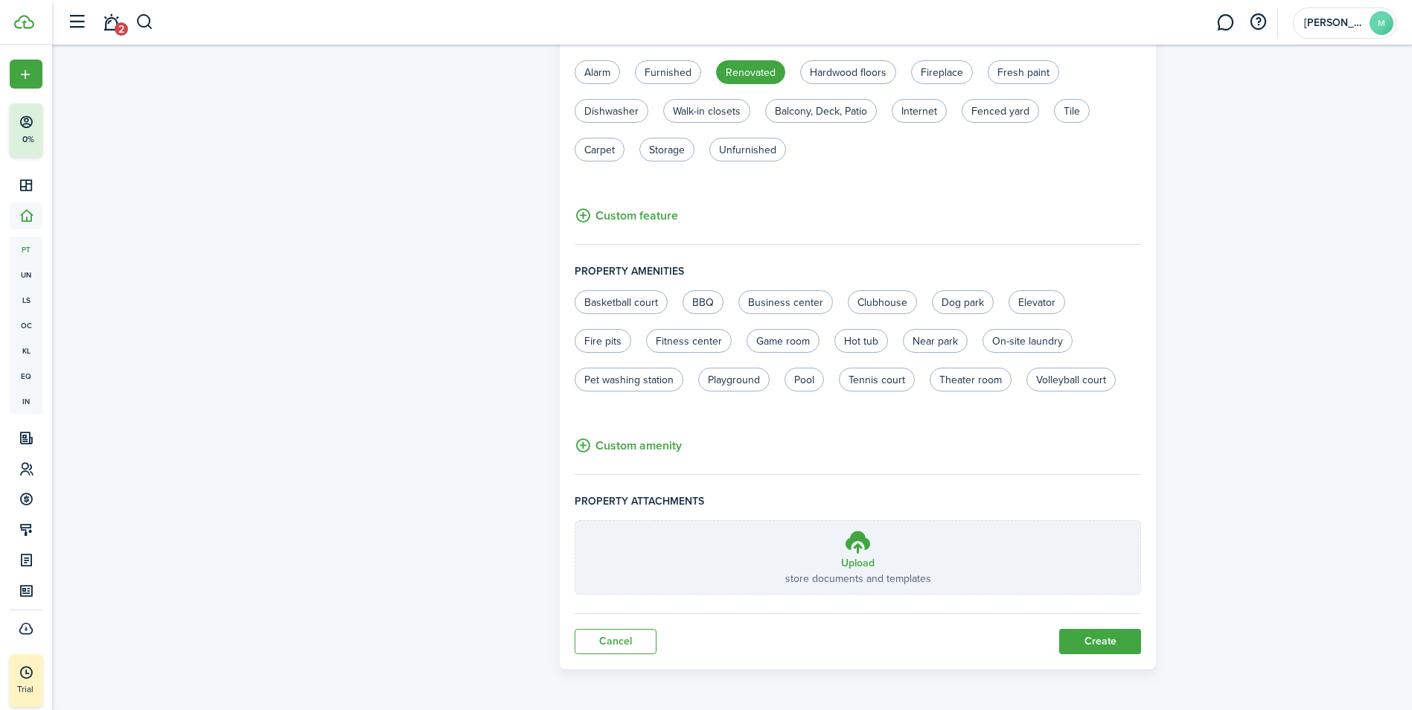
click at [1085, 638] on button "Create" at bounding box center [1100, 641] width 82 height 25
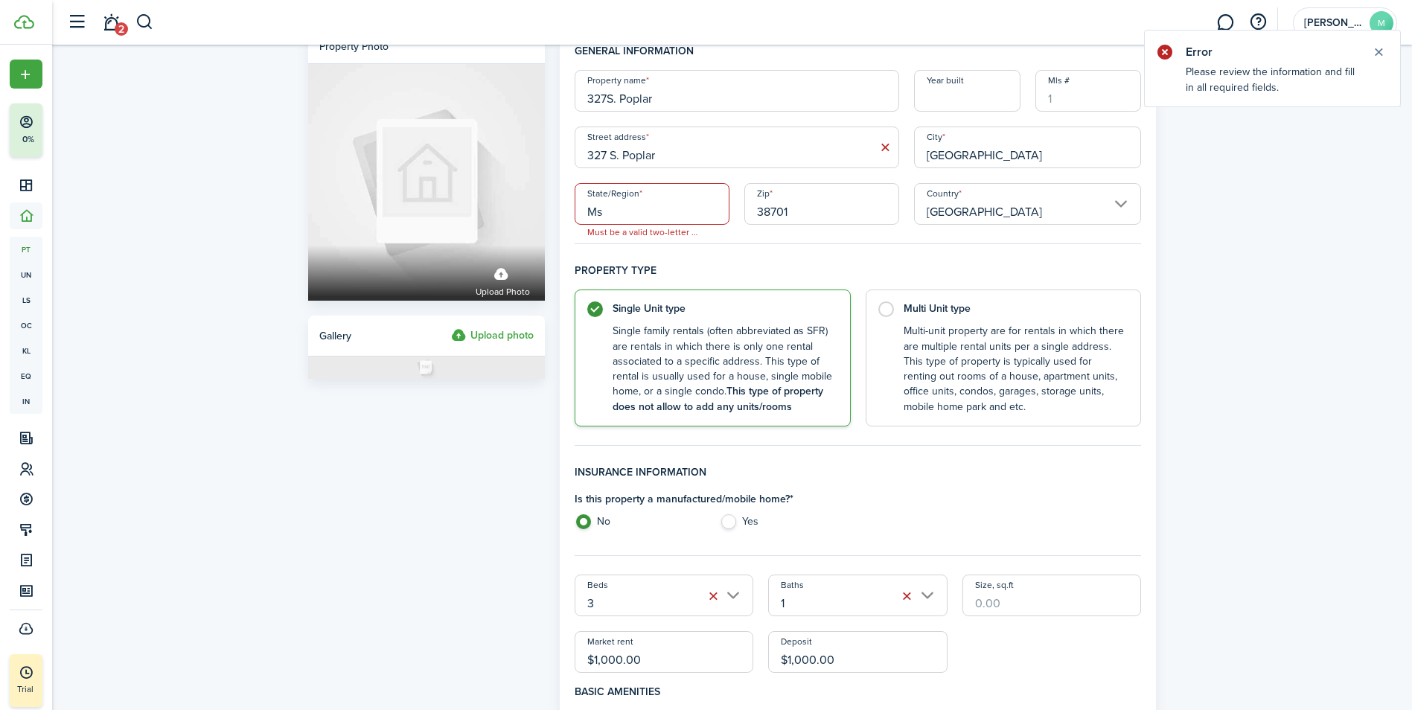
scroll to position [0, 0]
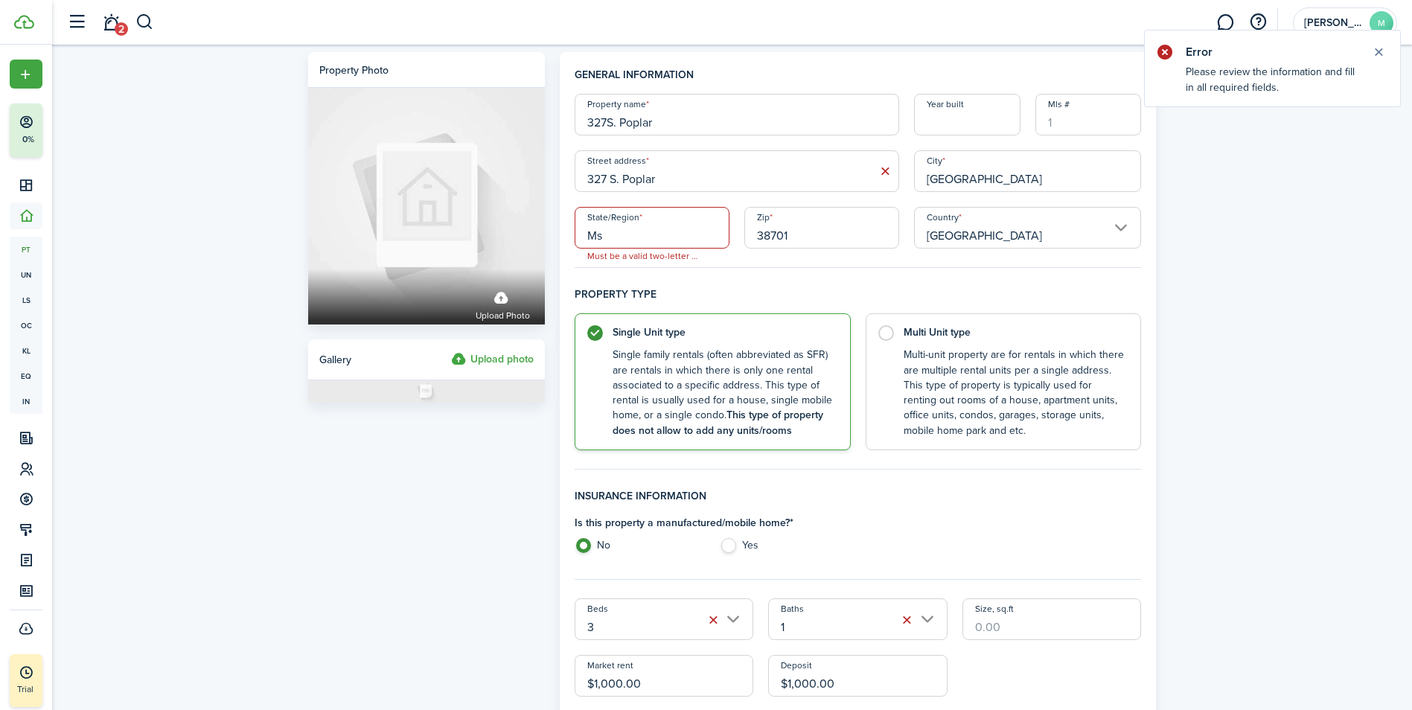
click at [635, 235] on input "Ms" at bounding box center [651, 228] width 155 height 42
click at [659, 227] on input "Ms" at bounding box center [651, 228] width 155 height 42
type input "MS"
click at [1060, 298] on h4 "Property type" at bounding box center [857, 299] width 567 height 27
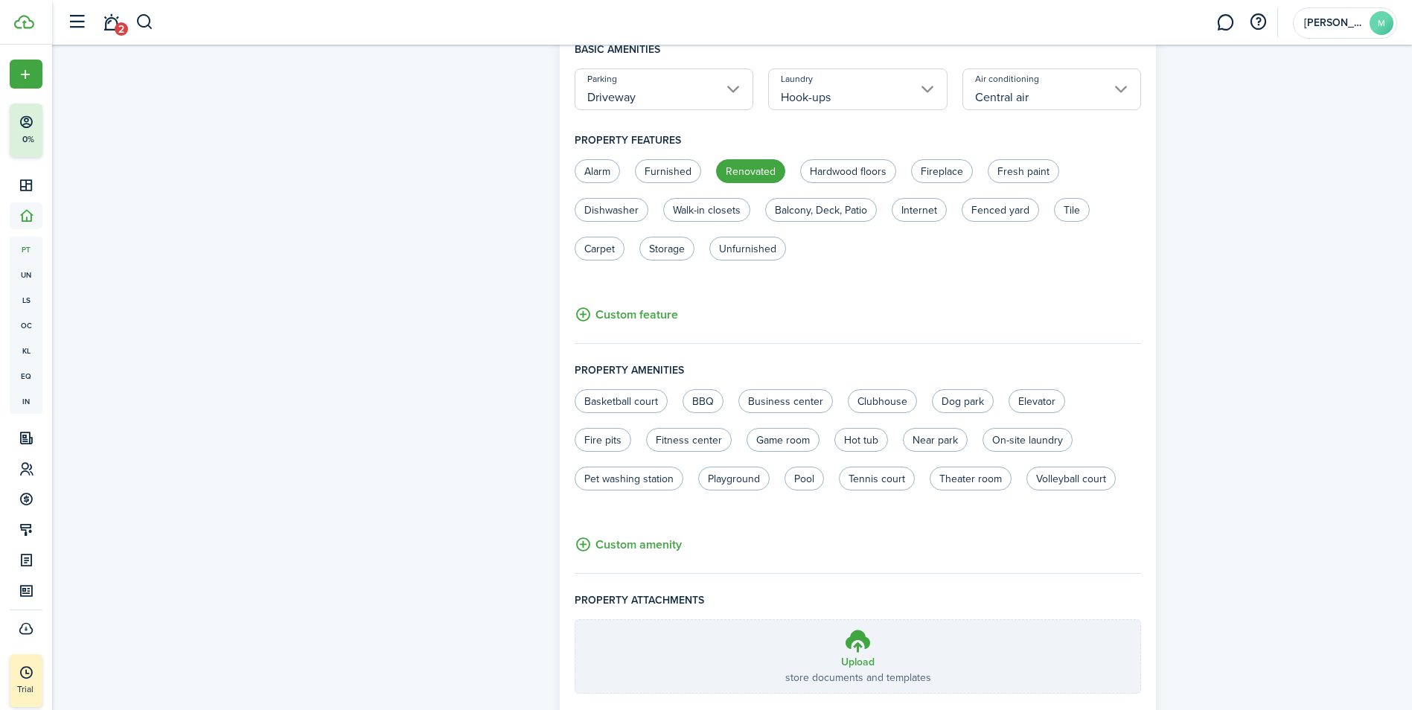
scroll to position [765, 0]
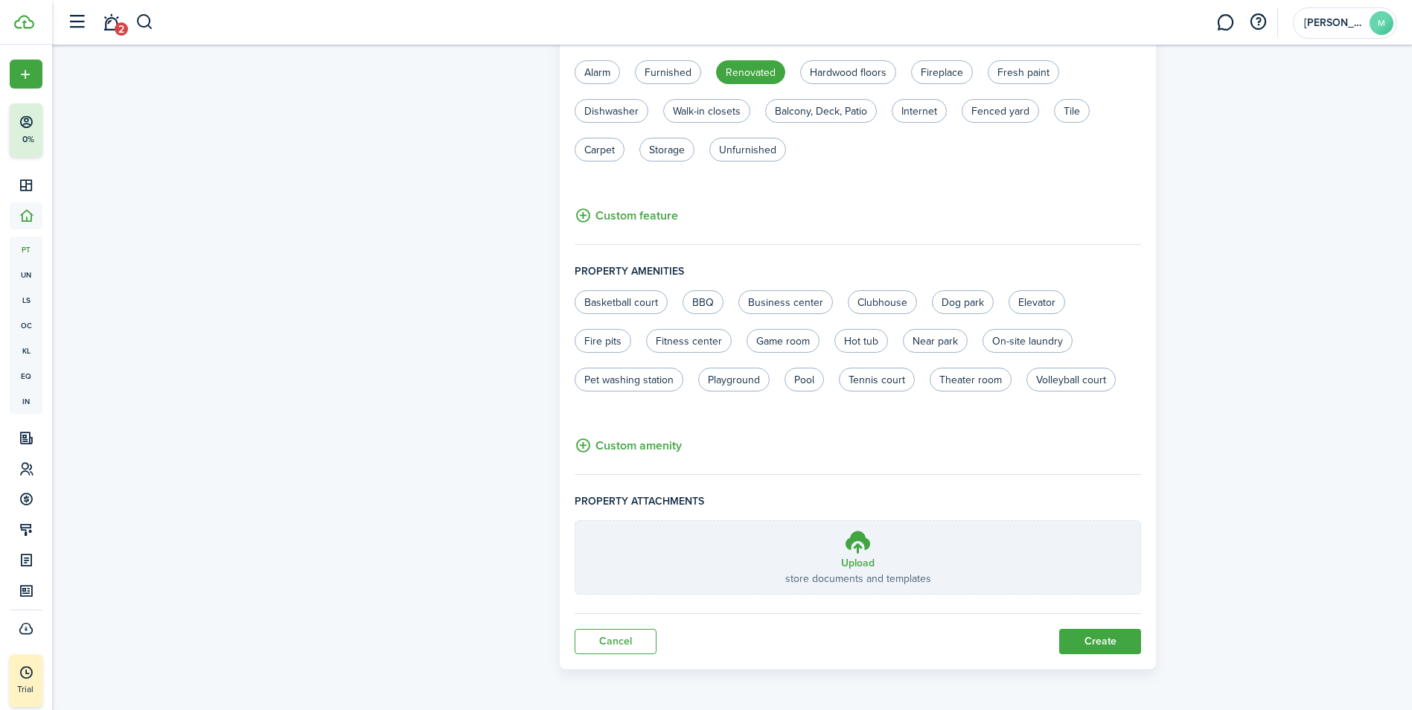
click at [1116, 642] on button "Create" at bounding box center [1100, 641] width 82 height 25
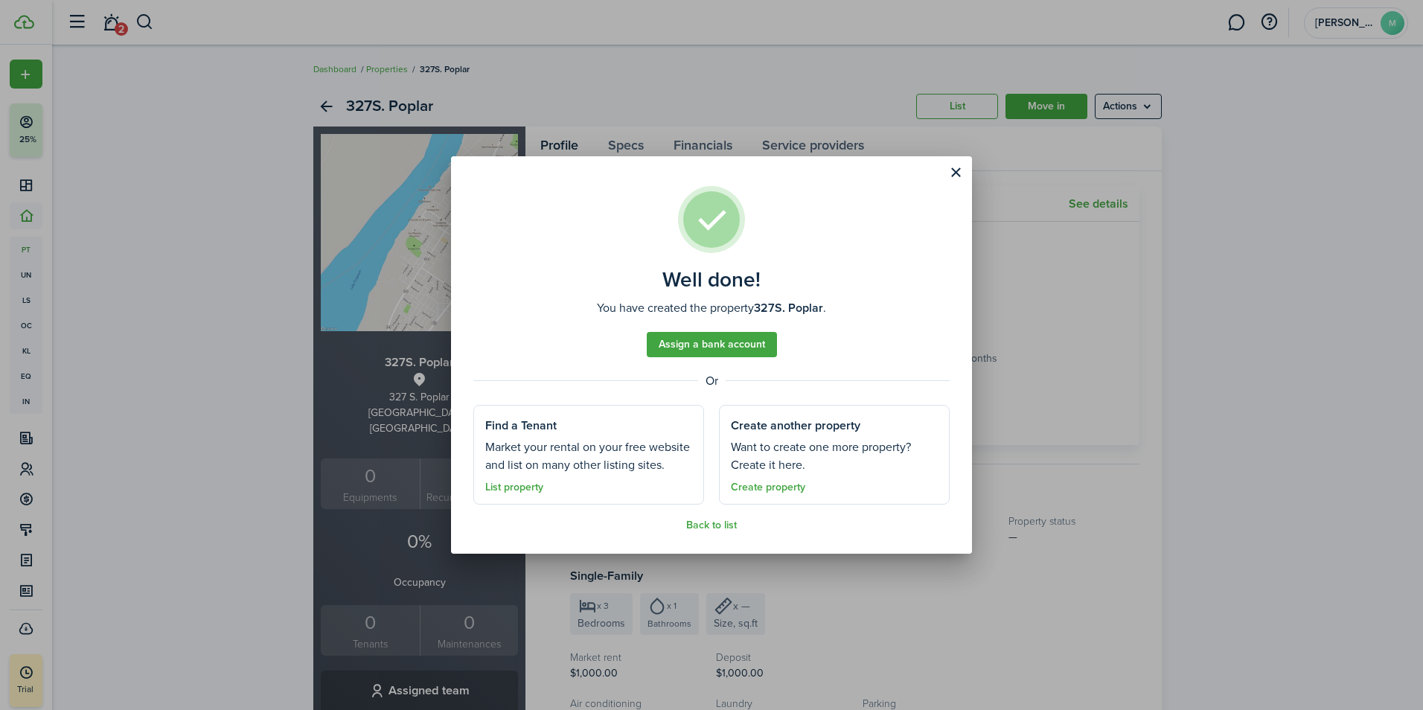
click at [955, 170] on button "Close modal" at bounding box center [955, 172] width 25 height 25
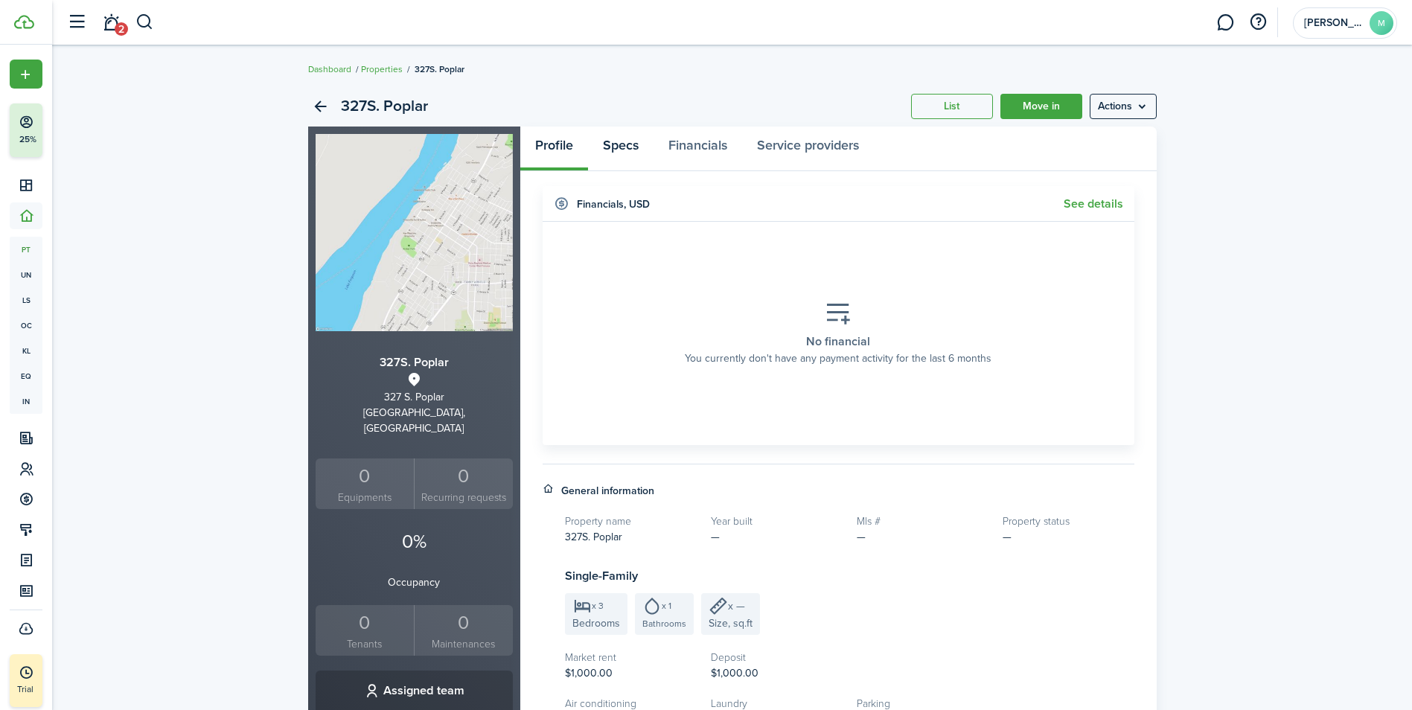
click at [629, 141] on link "Specs" at bounding box center [620, 149] width 65 height 45
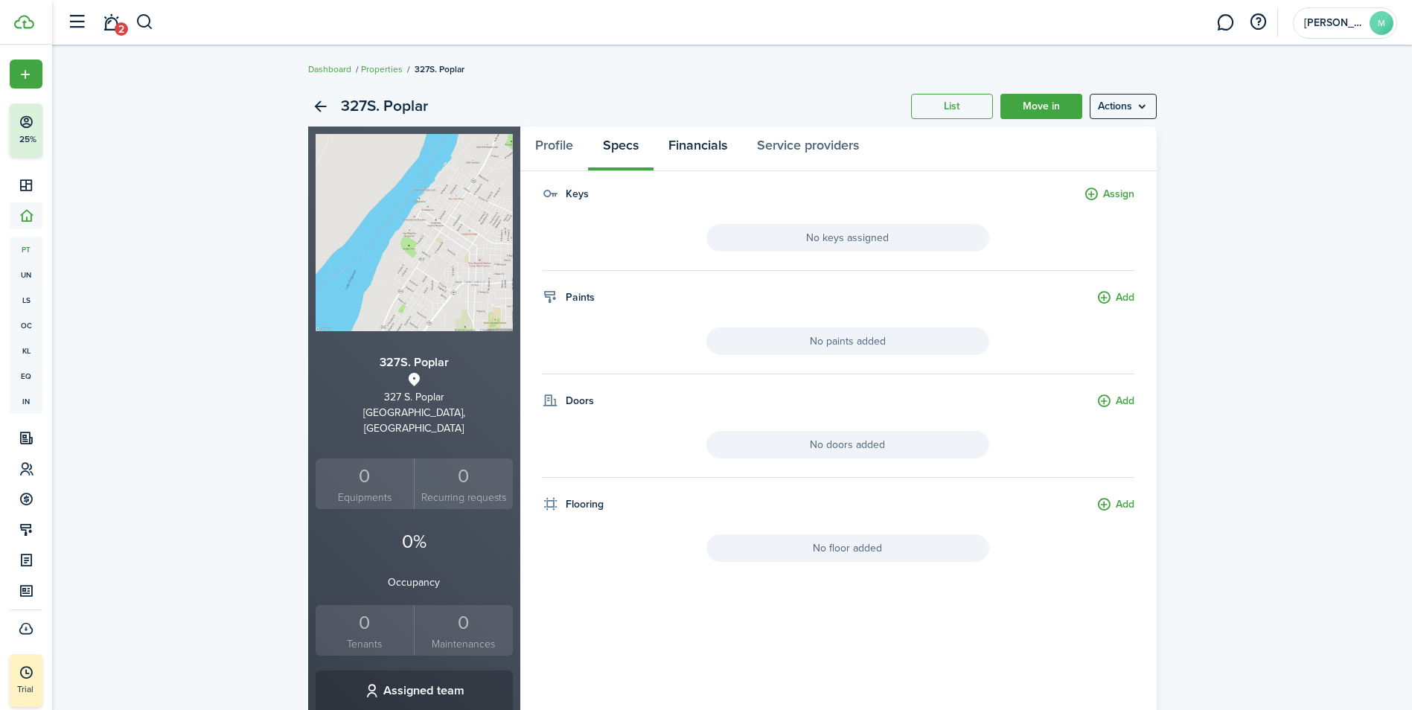
click at [711, 144] on link "Financials" at bounding box center [697, 149] width 89 height 45
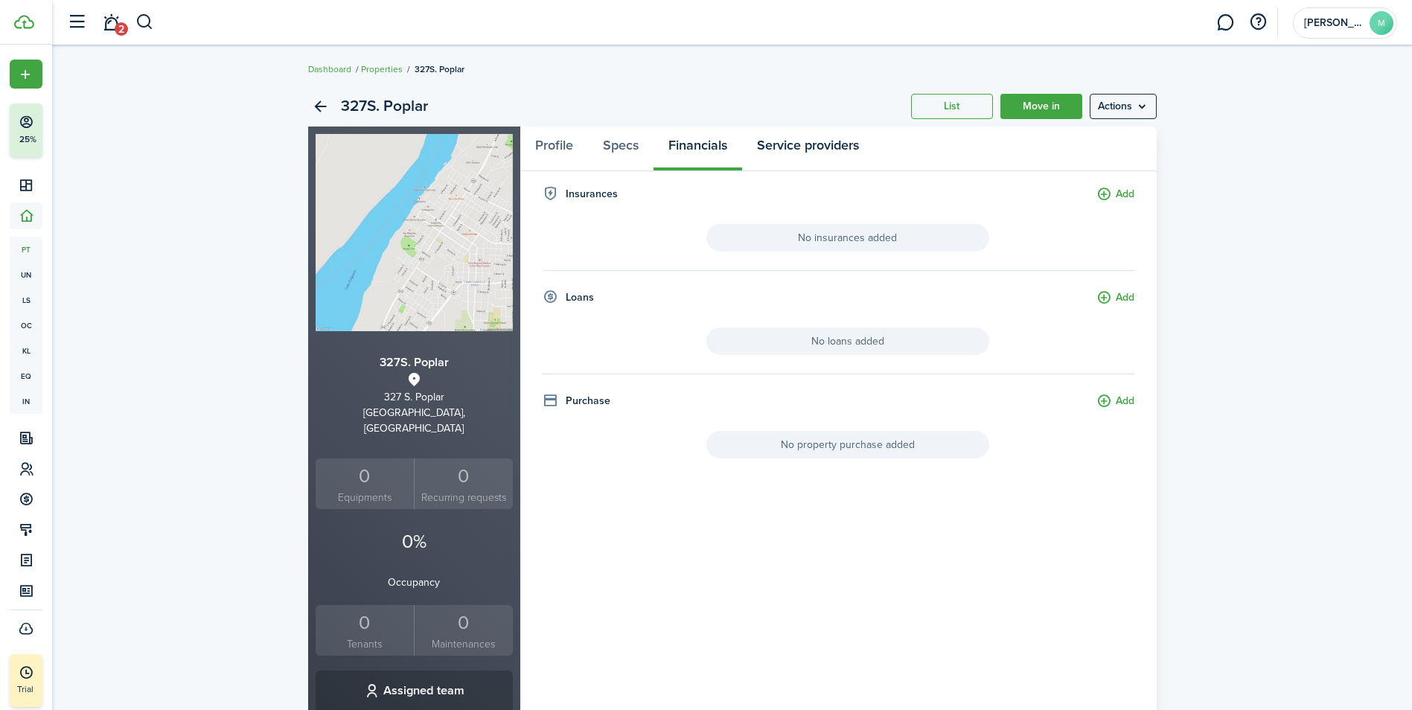
click at [795, 142] on link "Service providers" at bounding box center [808, 149] width 132 height 45
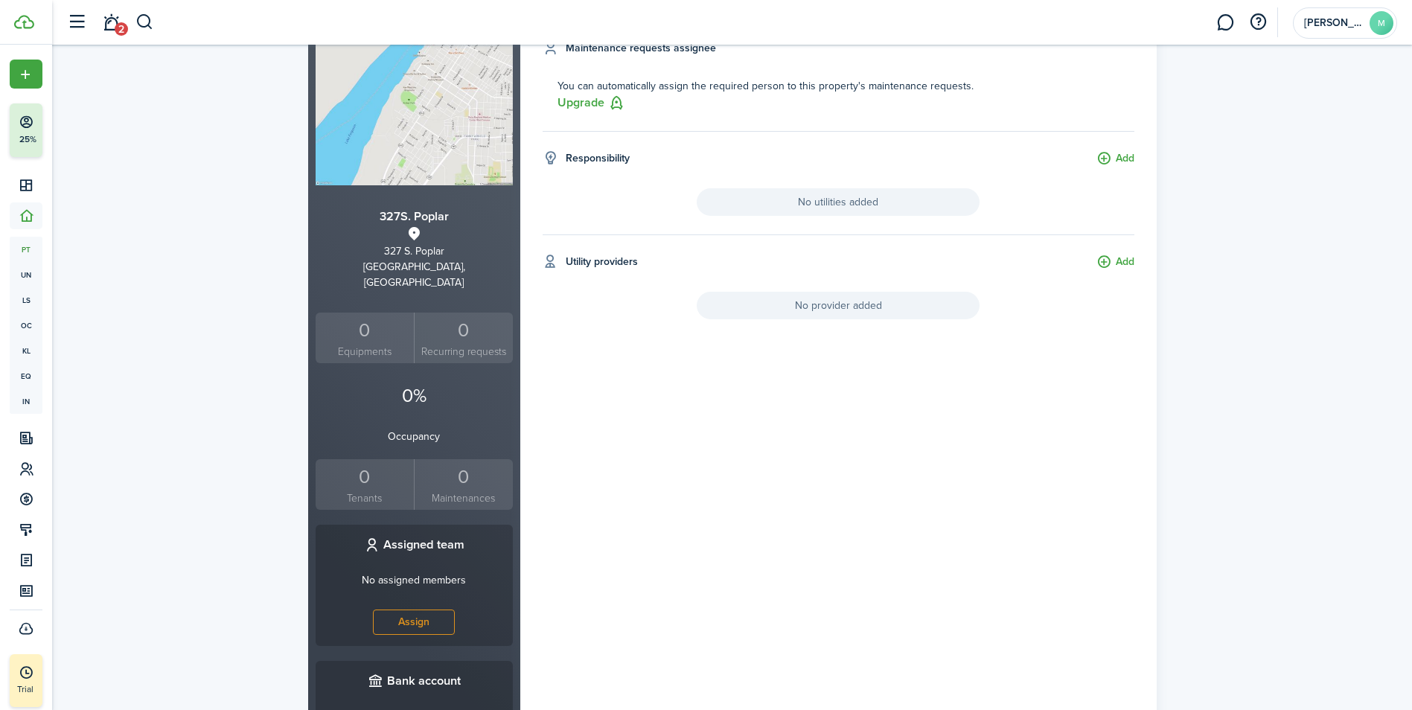
scroll to position [112, 0]
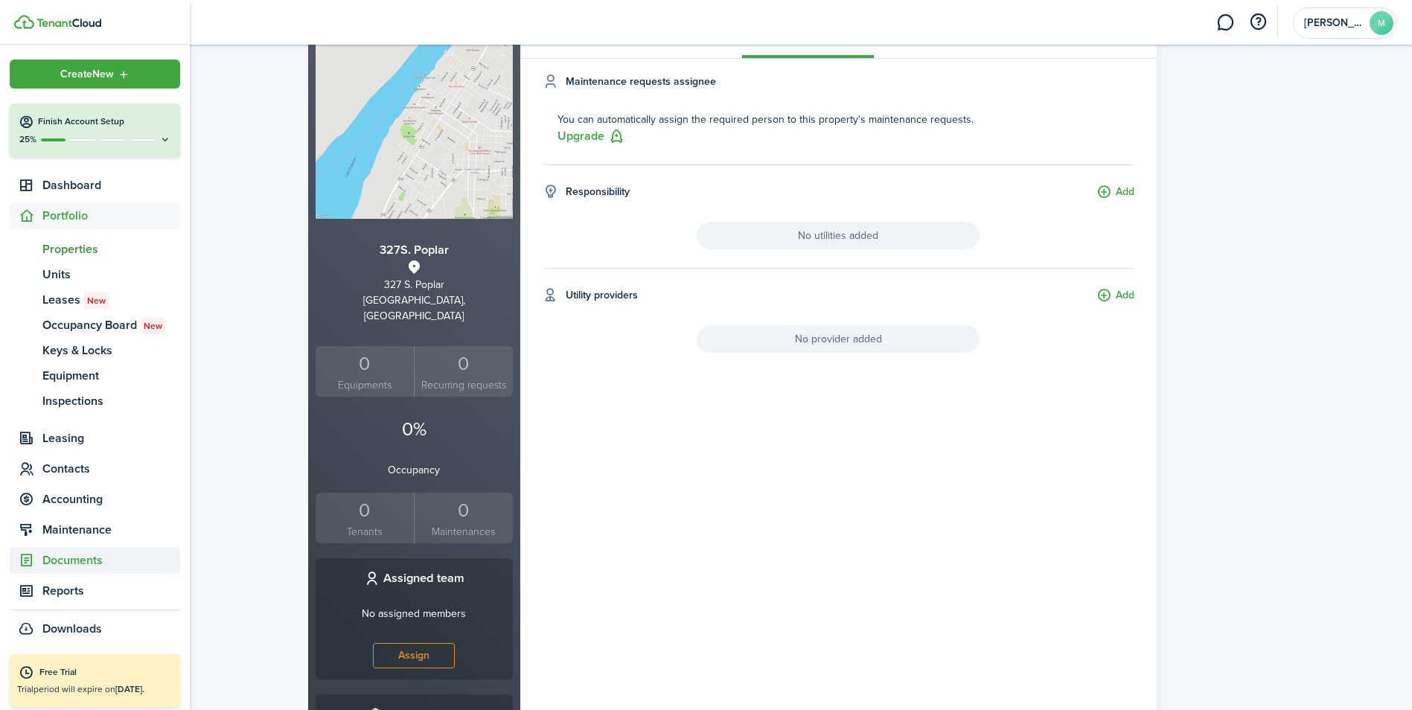
click at [71, 560] on span "Documents" at bounding box center [111, 560] width 138 height 18
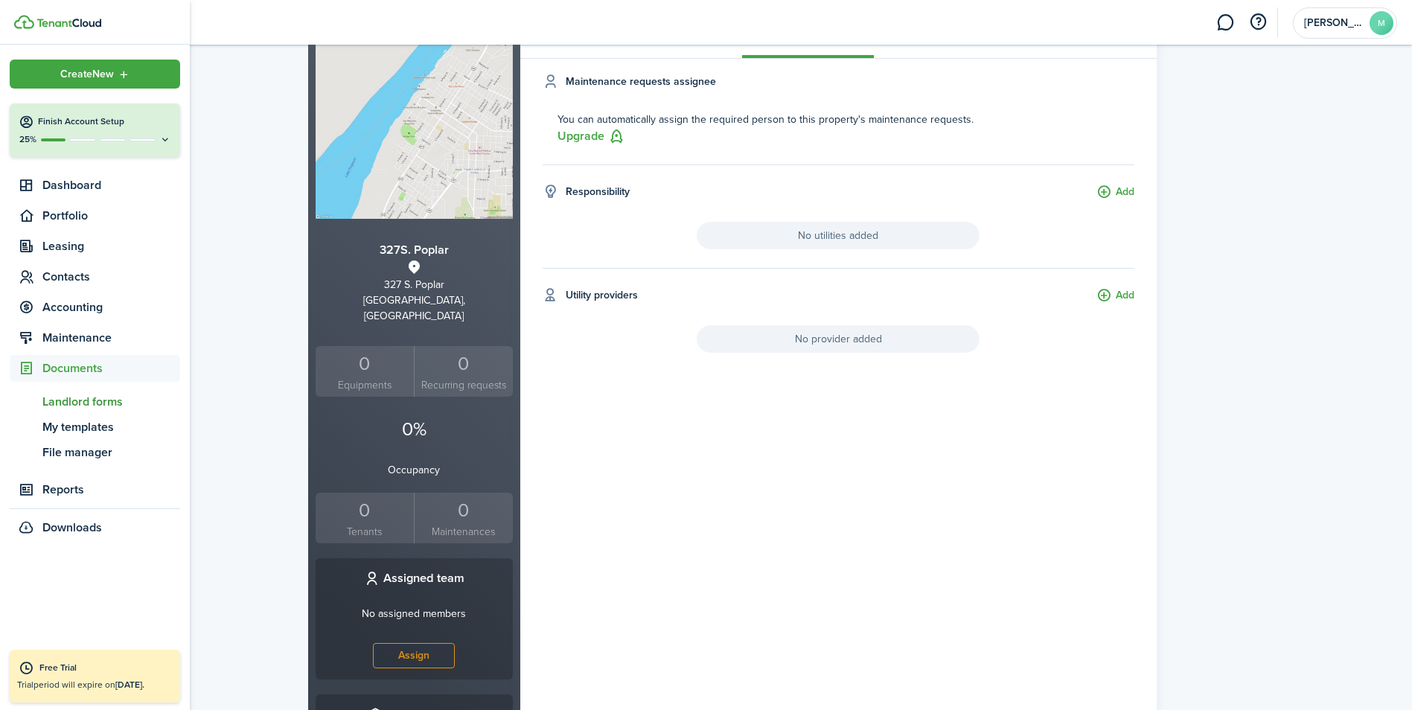
click at [105, 401] on span "Landlord forms" at bounding box center [111, 402] width 138 height 18
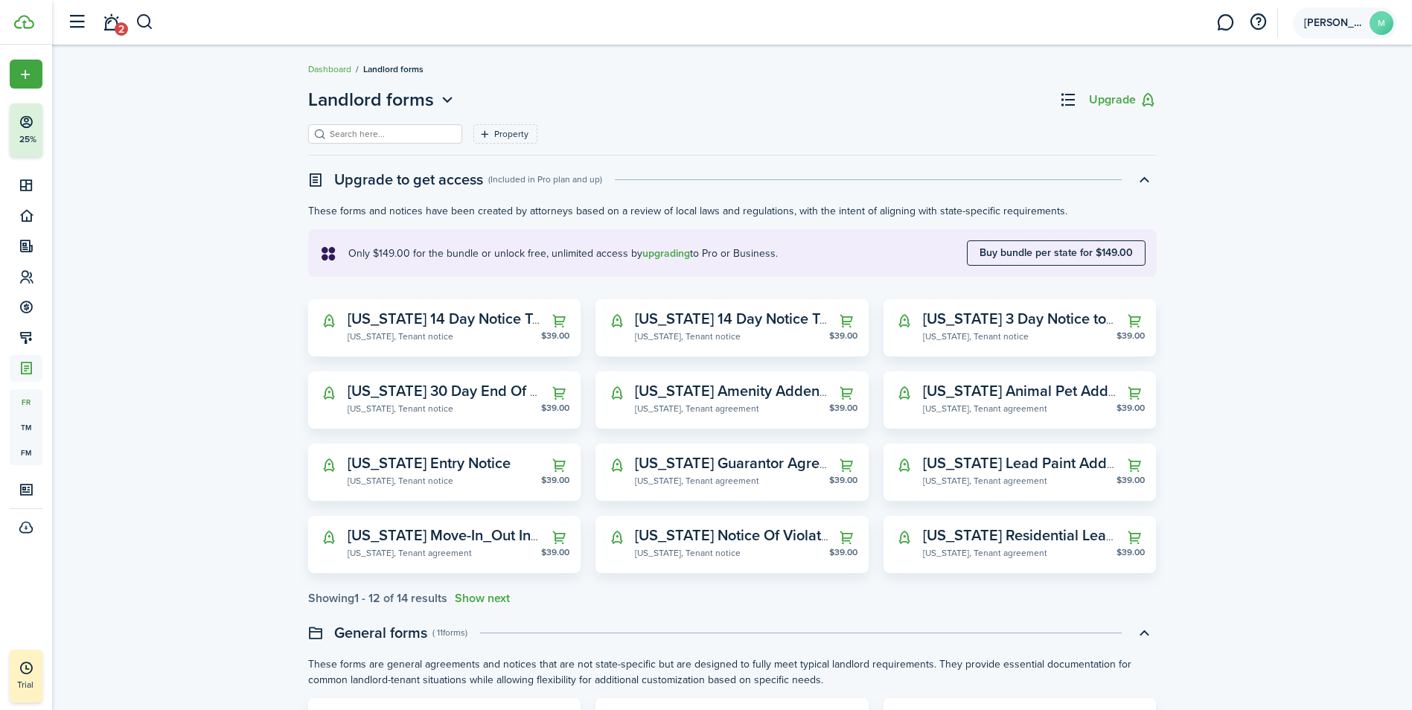
click at [1349, 23] on span "[PERSON_NAME]" at bounding box center [1334, 23] width 60 height 10
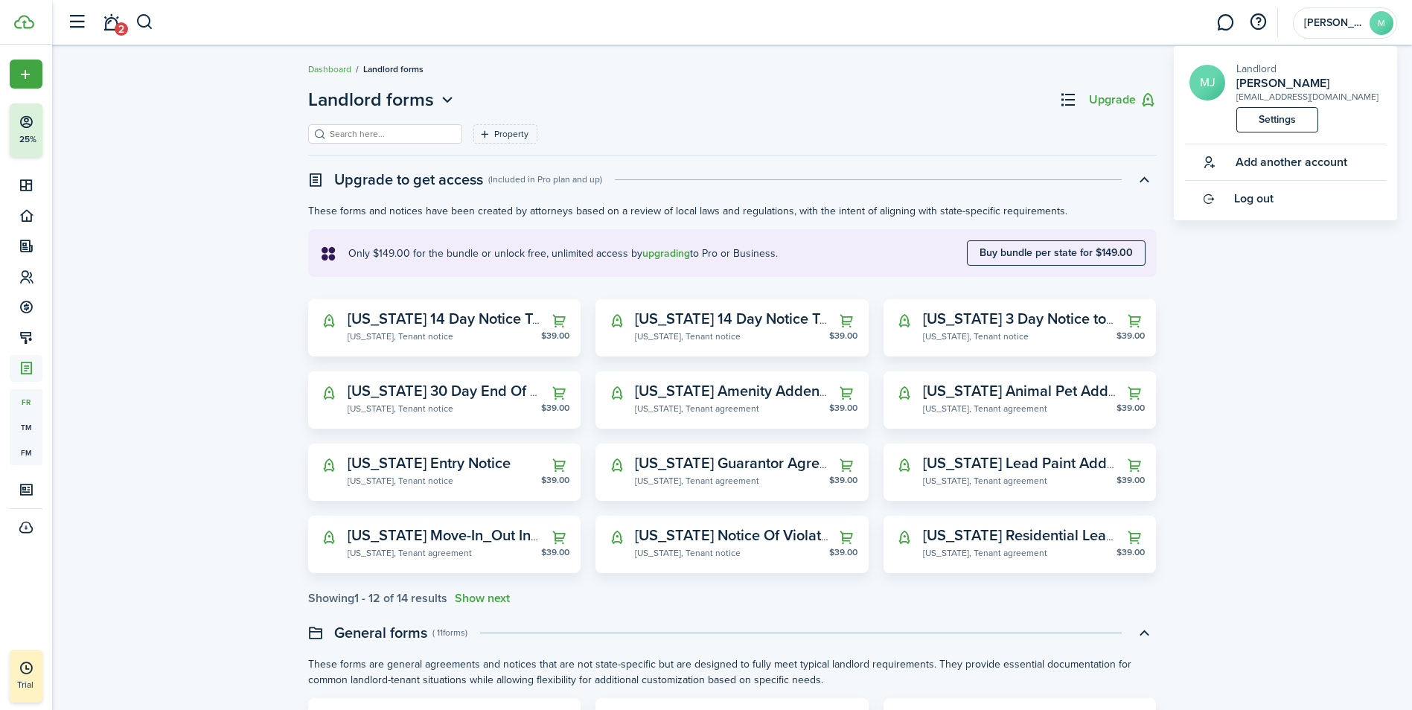
click at [1293, 121] on link "Settings" at bounding box center [1277, 119] width 82 height 25
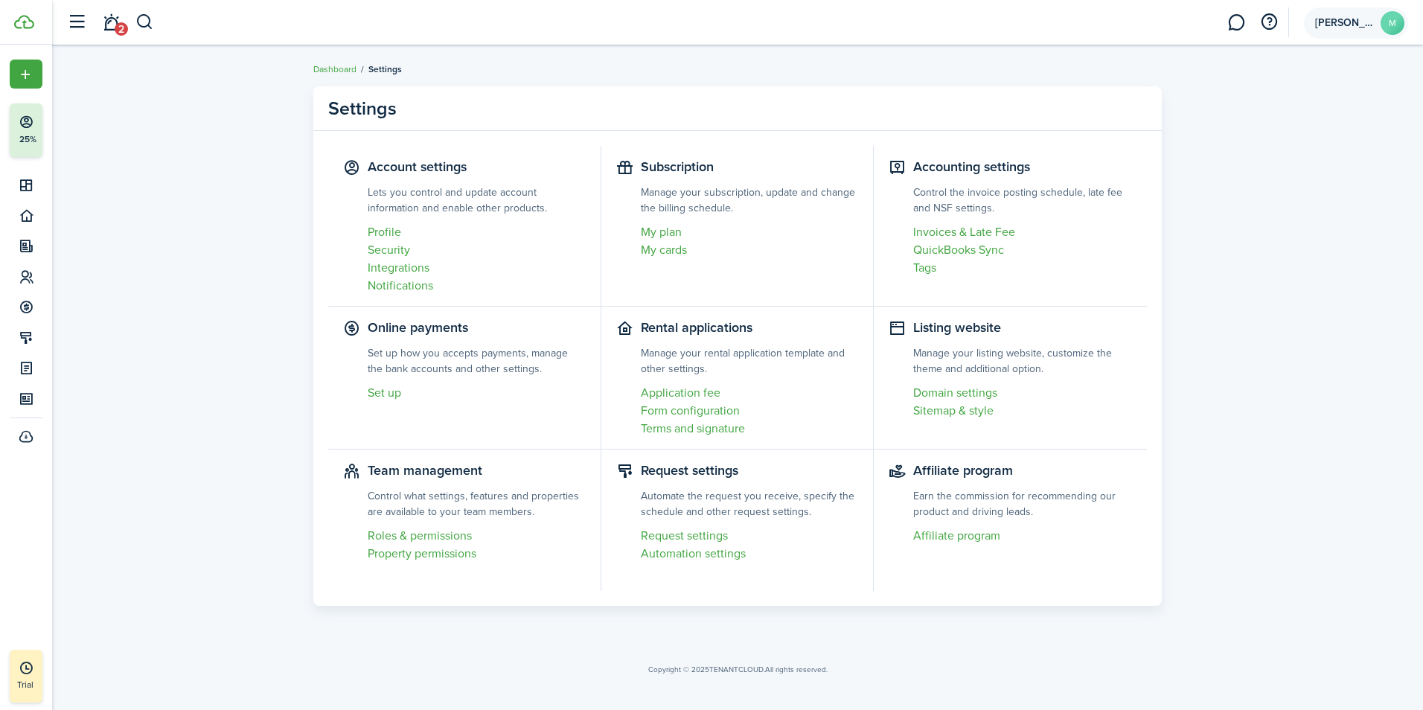
click at [1365, 28] on span "[PERSON_NAME]" at bounding box center [1345, 23] width 60 height 10
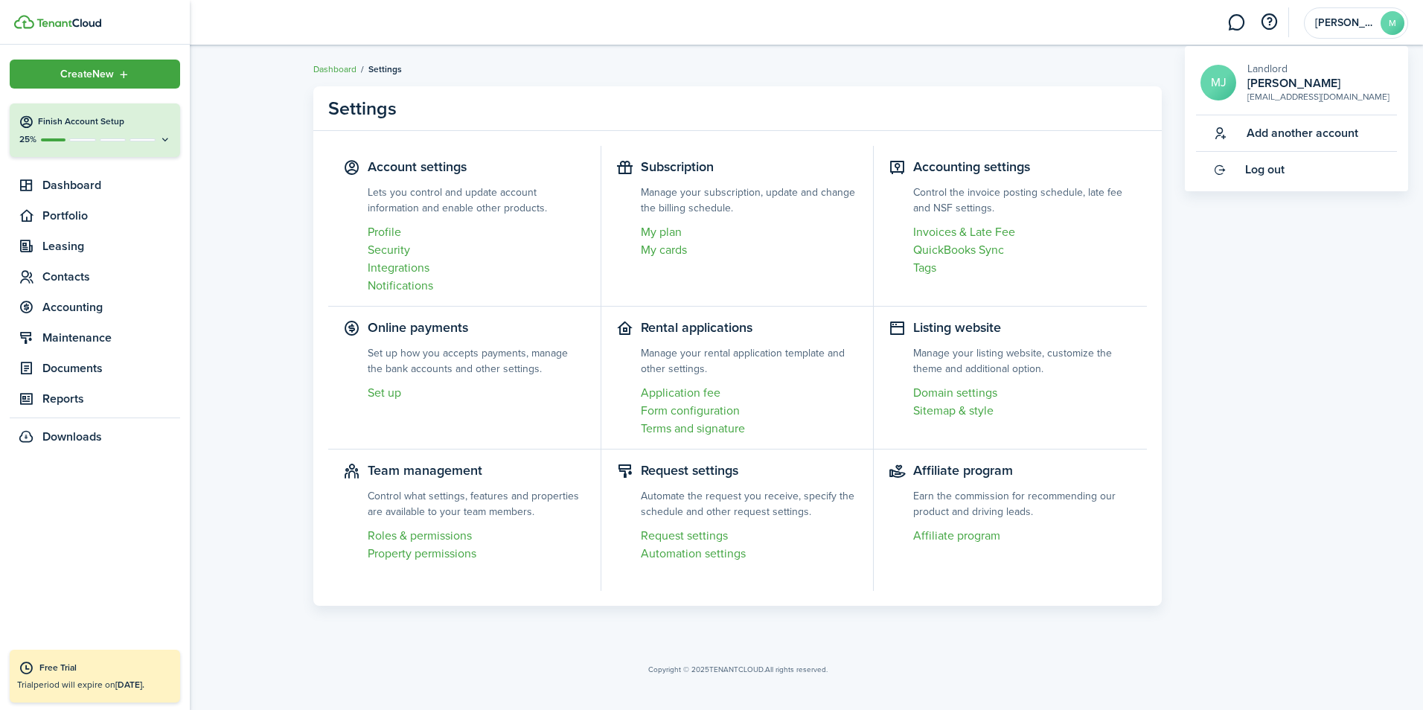
click at [45, 663] on div "Free Trial" at bounding box center [105, 668] width 133 height 15
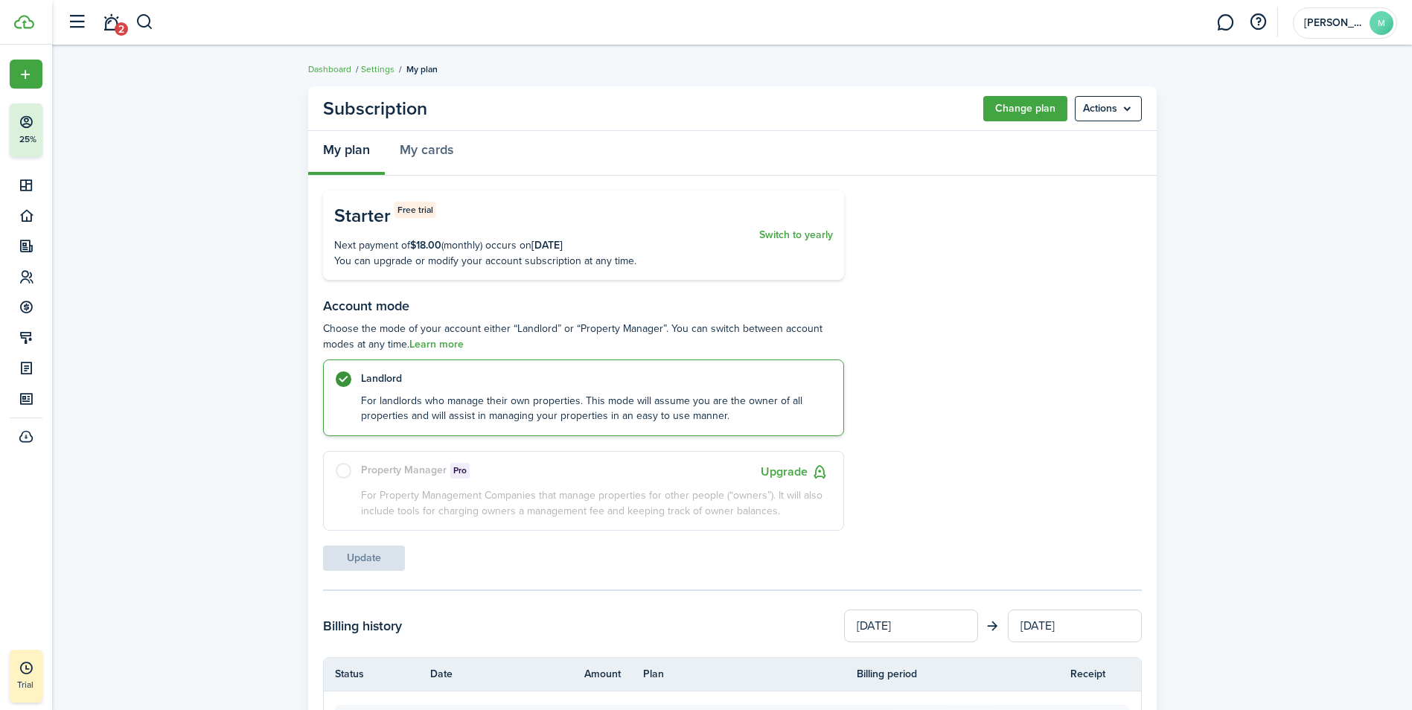
click at [1116, 109] on menu-btn "Actions" at bounding box center [1108, 108] width 67 height 25
click at [1078, 141] on button "Cancel subscription" at bounding box center [1076, 141] width 130 height 25
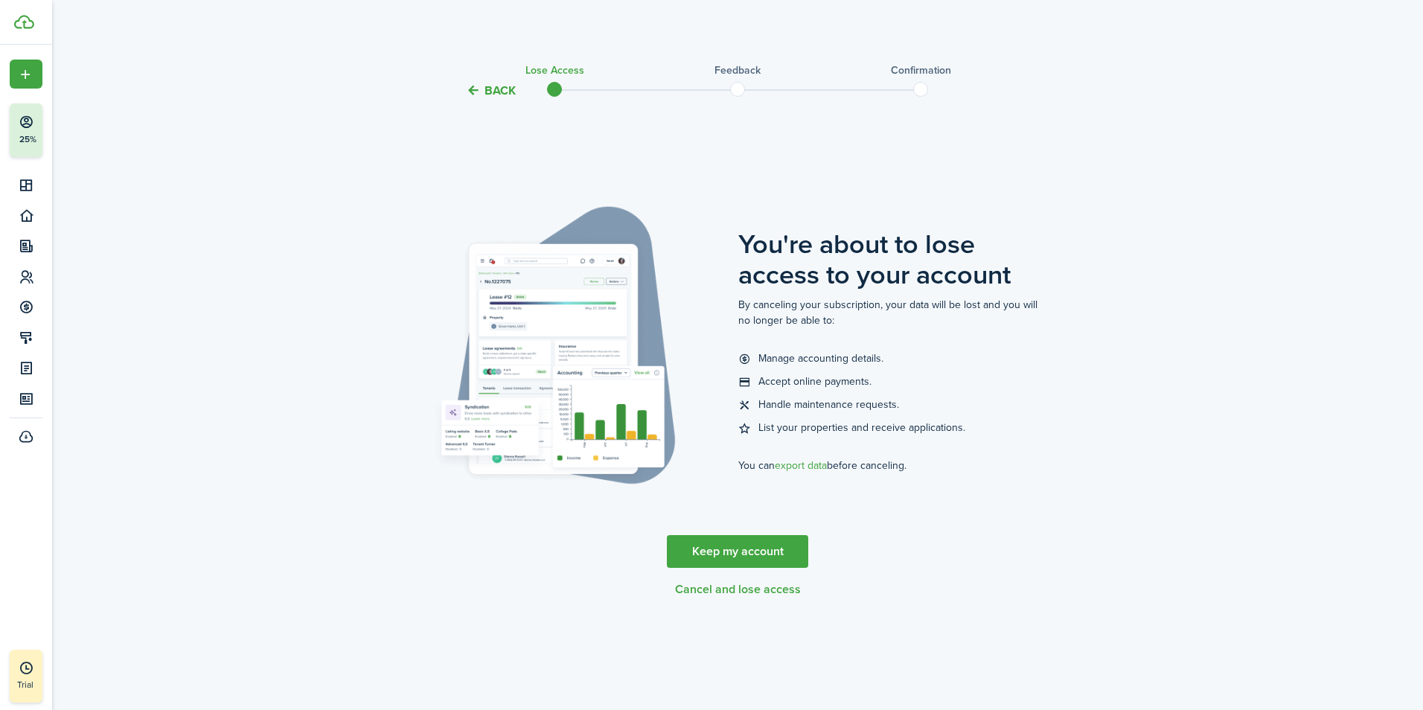
click at [772, 587] on button "Cancel and lose access" at bounding box center [738, 589] width 126 height 13
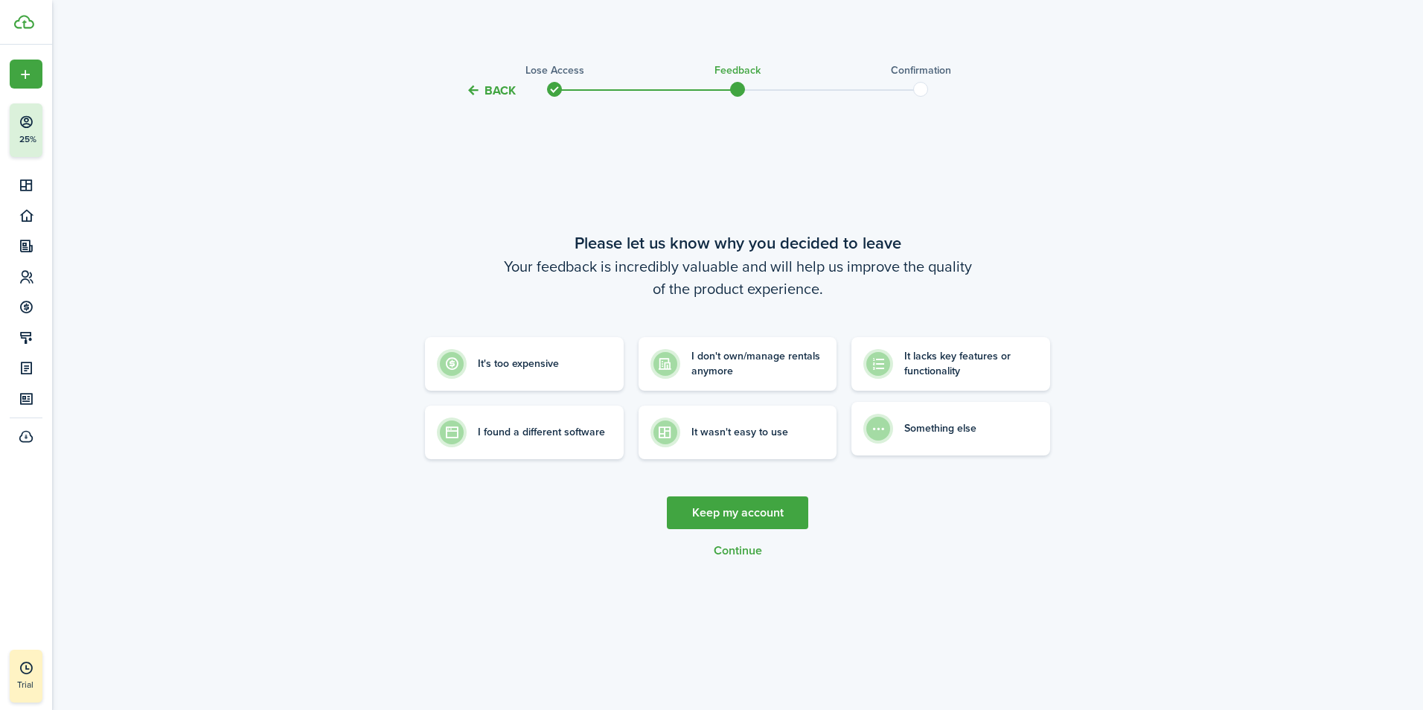
click at [918, 435] on control-radio-card-description "Something else" at bounding box center [940, 428] width 72 height 15
radio input "true"
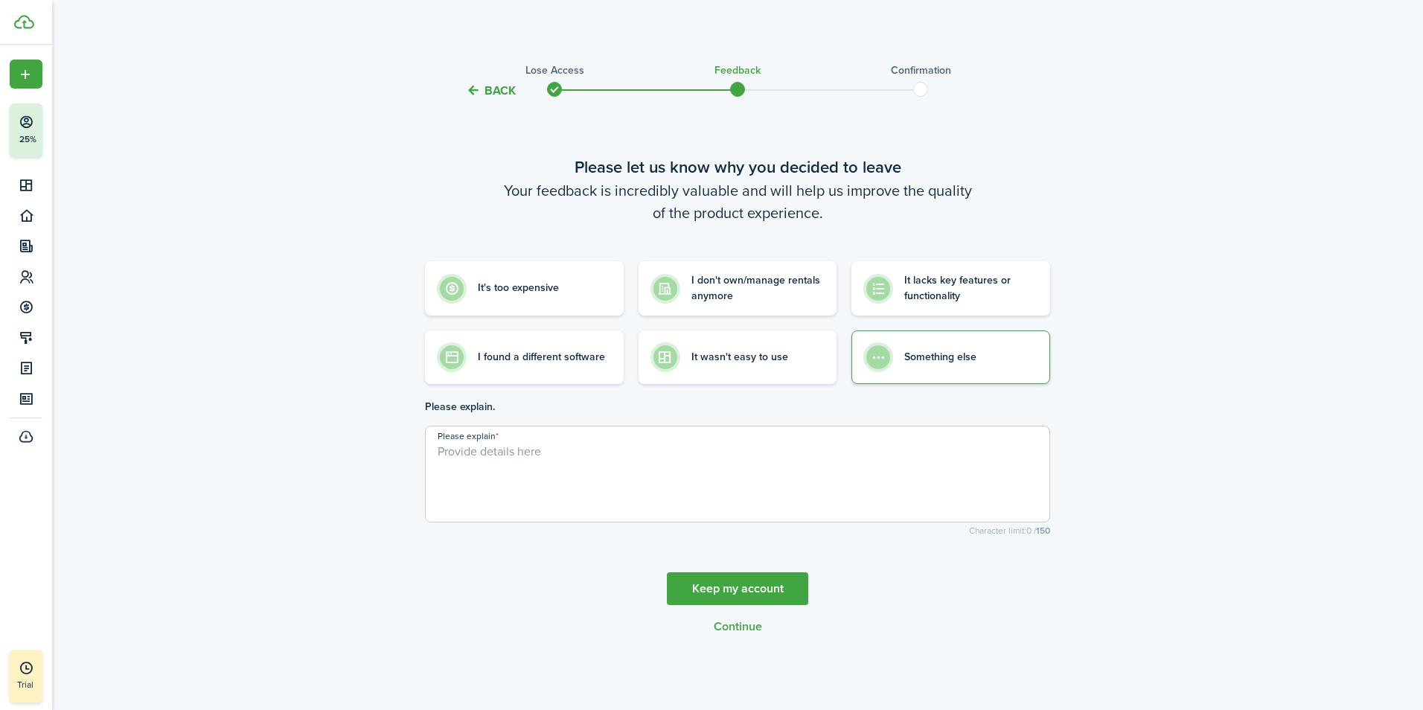
click at [496, 484] on textarea "Please explain" at bounding box center [738, 478] width 624 height 71
type textarea "not what i thought"
click at [735, 622] on button "Continue" at bounding box center [738, 626] width 48 height 13
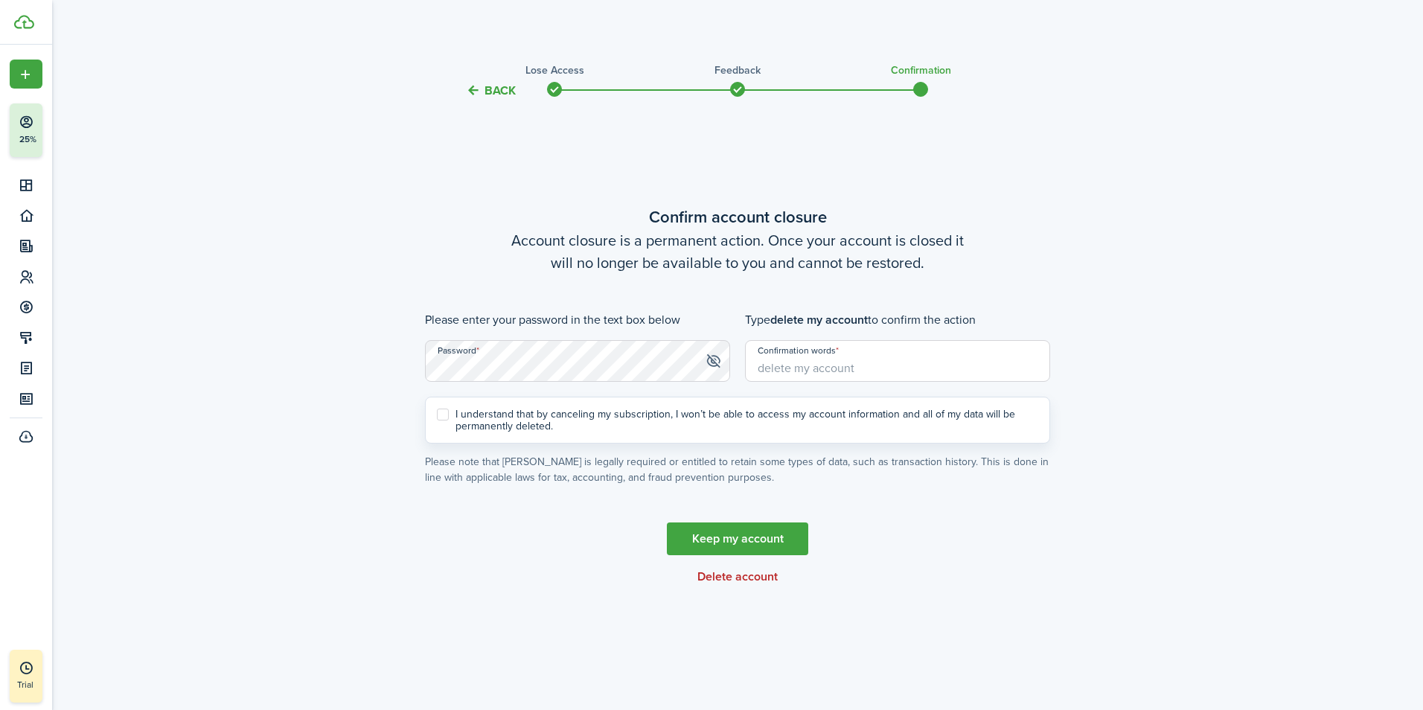
click at [813, 374] on input "Confirmation words" at bounding box center [897, 361] width 305 height 42
click at [444, 414] on label "I understand that by canceling my subscription, I won’t be able to access my ac…" at bounding box center [737, 421] width 601 height 24
click at [437, 420] on input "I understand that by canceling my subscription, I won’t be able to access my ac…" at bounding box center [436, 420] width 1 height 1
checkbox input "true"
click at [749, 576] on button "Delete account" at bounding box center [737, 576] width 80 height 13
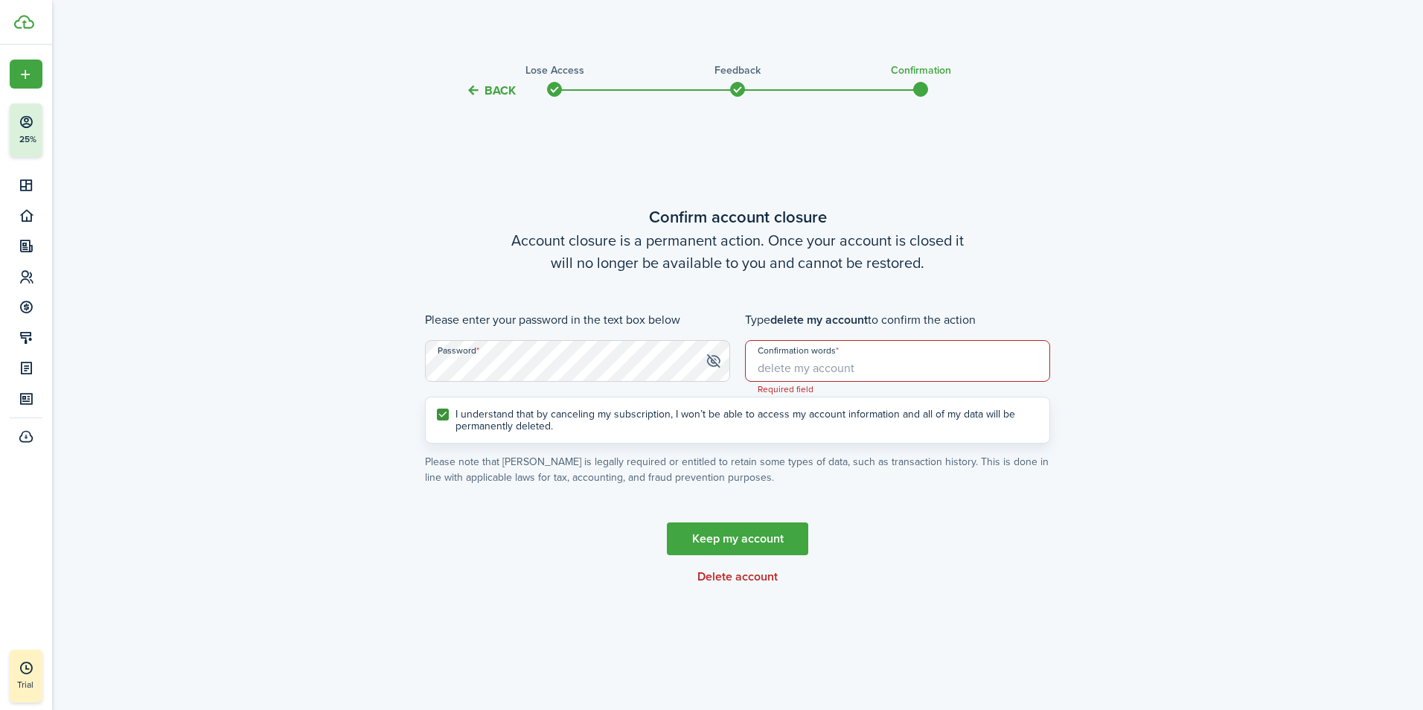
click at [798, 370] on input "Confirmation words" at bounding box center [897, 361] width 305 height 42
drag, startPoint x: 816, startPoint y: 369, endPoint x: 743, endPoint y: 364, distance: 73.1
click at [743, 364] on div "Type delete my account to confirm the action Confirmation words dont wat Value …" at bounding box center [897, 354] width 320 height 86
type input "delete my account"
click at [734, 580] on button "Delete account" at bounding box center [737, 576] width 80 height 13
